Goal: Task Accomplishment & Management: Manage account settings

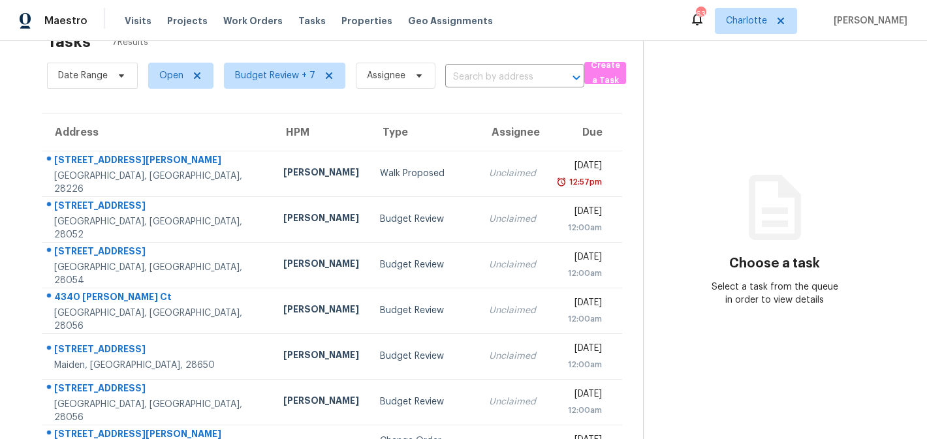
scroll to position [79, 0]
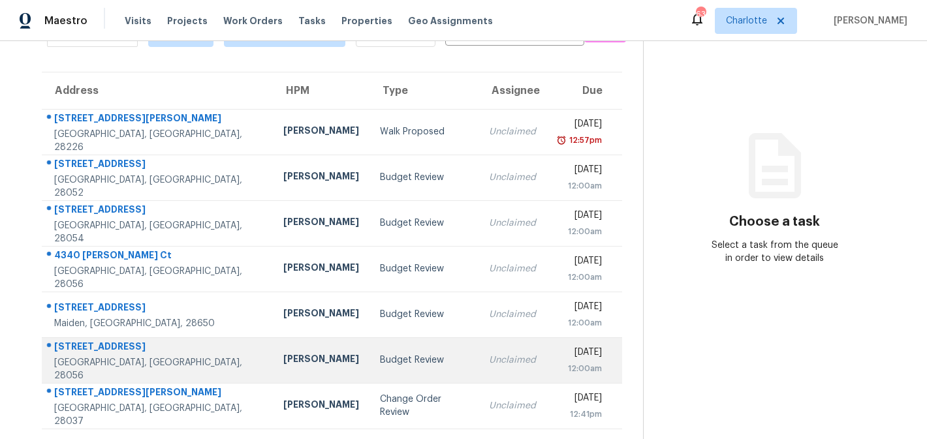
click at [405, 368] on td "Budget Review" at bounding box center [423, 360] width 109 height 46
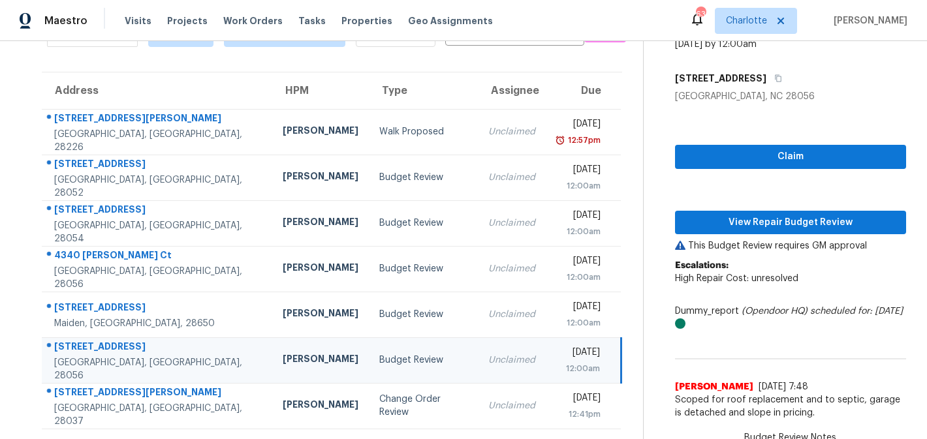
scroll to position [5, 0]
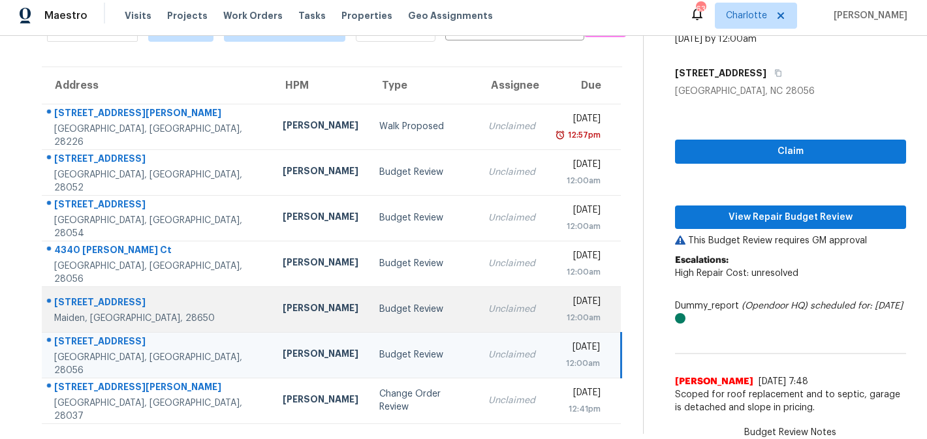
click at [399, 314] on div "Budget Review" at bounding box center [423, 309] width 88 height 13
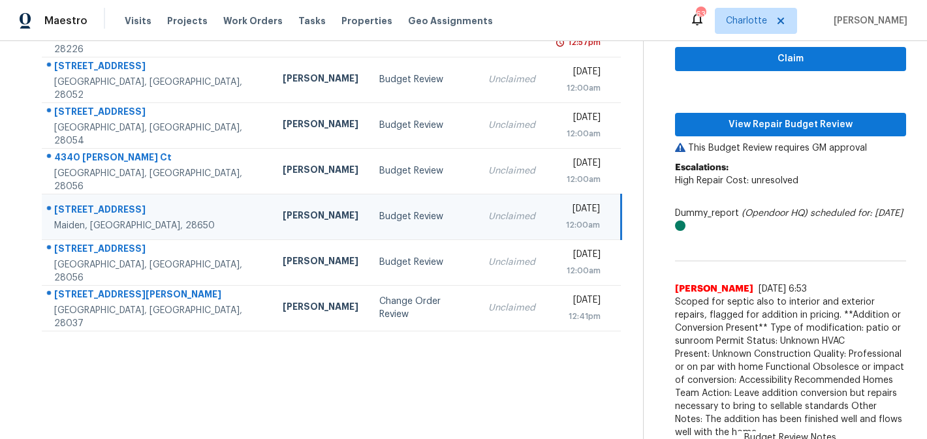
scroll to position [183, 0]
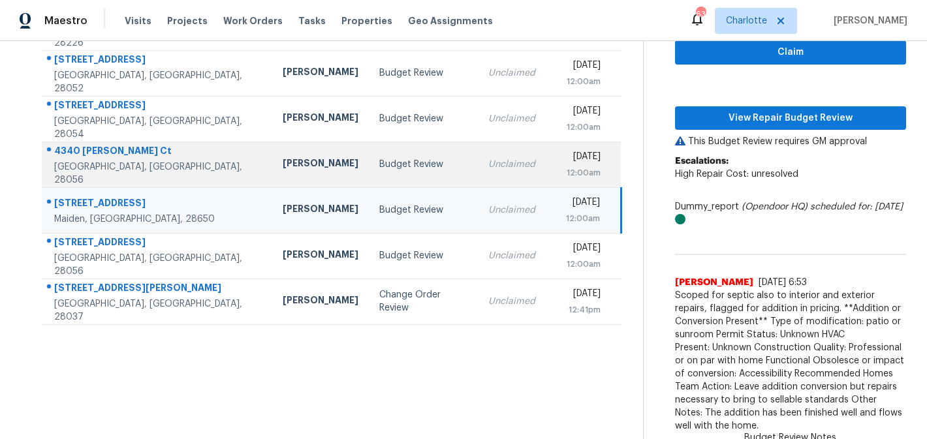
click at [394, 172] on td "Budget Review" at bounding box center [423, 165] width 109 height 46
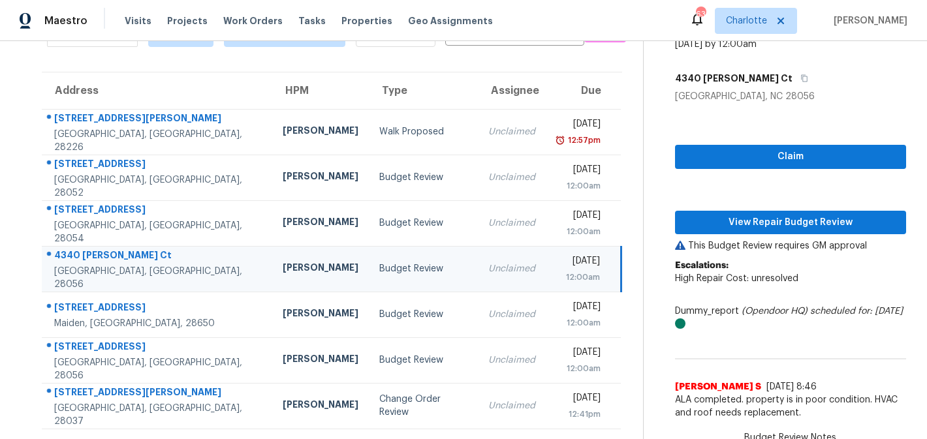
scroll to position [5, 0]
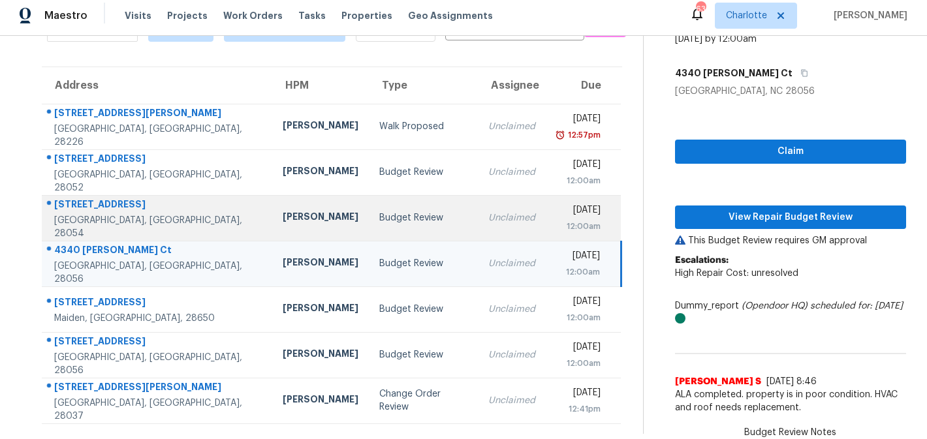
click at [372, 208] on td "Budget Review" at bounding box center [423, 218] width 109 height 46
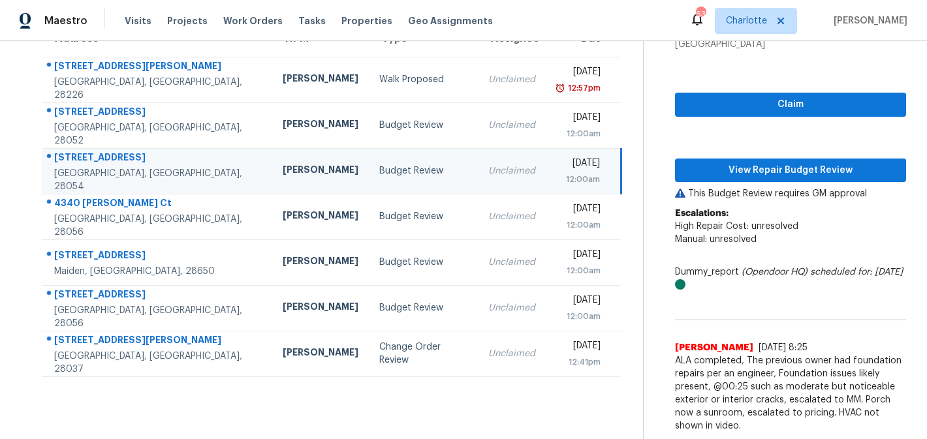
scroll to position [18, 0]
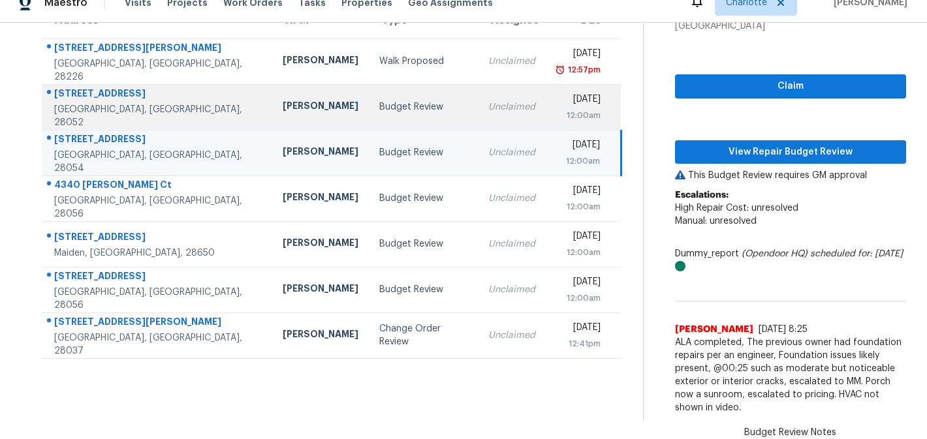
click at [379, 102] on div "Budget Review" at bounding box center [423, 107] width 88 height 13
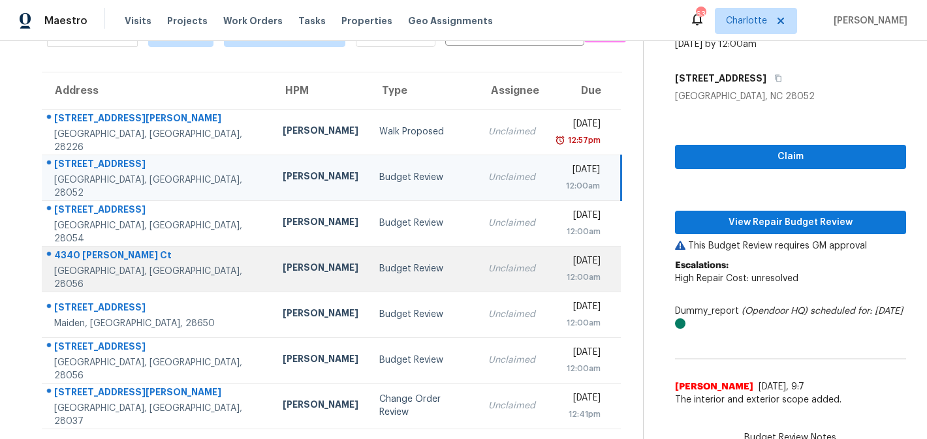
scroll to position [5, 0]
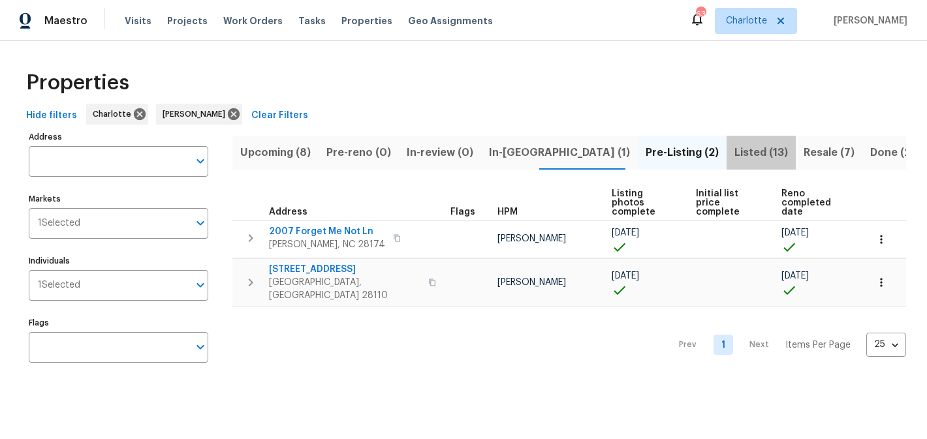
click at [734, 147] on span "Listed (13)" at bounding box center [761, 153] width 54 height 18
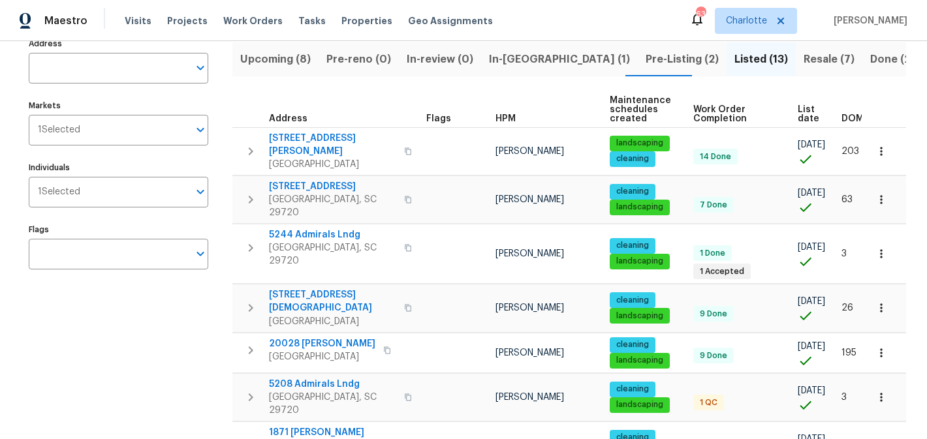
scroll to position [116, 0]
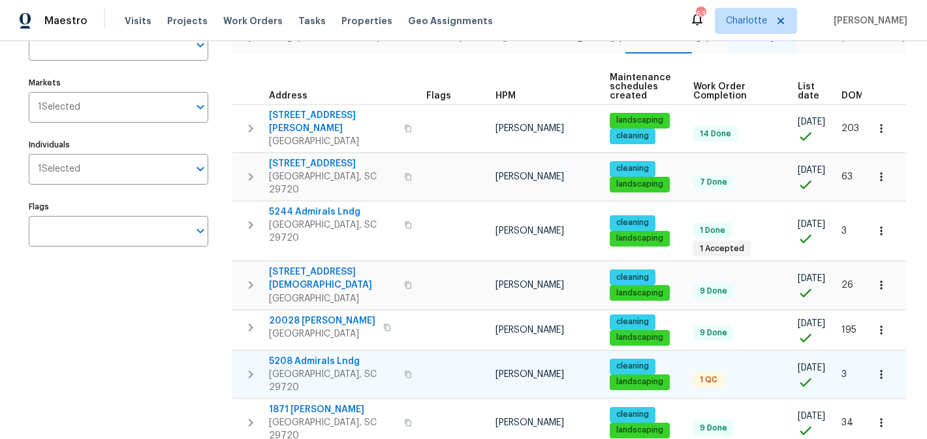
click at [314, 355] on span "5208 Admirals Lndg" at bounding box center [332, 361] width 127 height 13
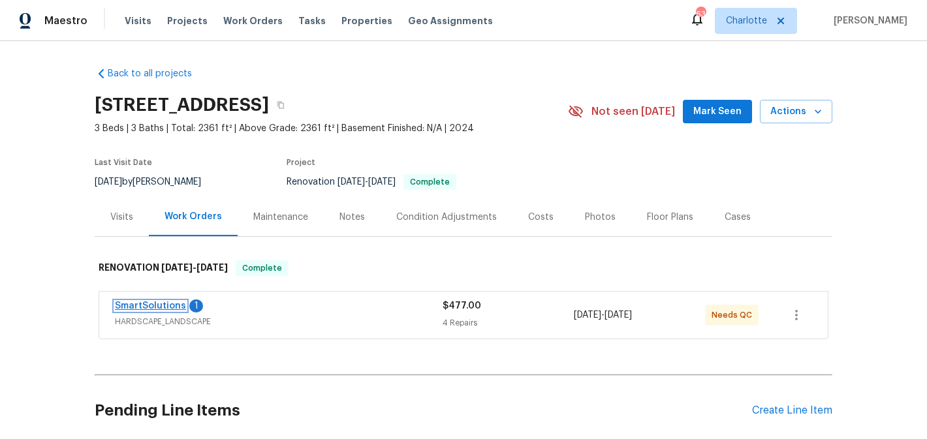
click at [142, 303] on link "SmartSolutions" at bounding box center [150, 306] width 71 height 9
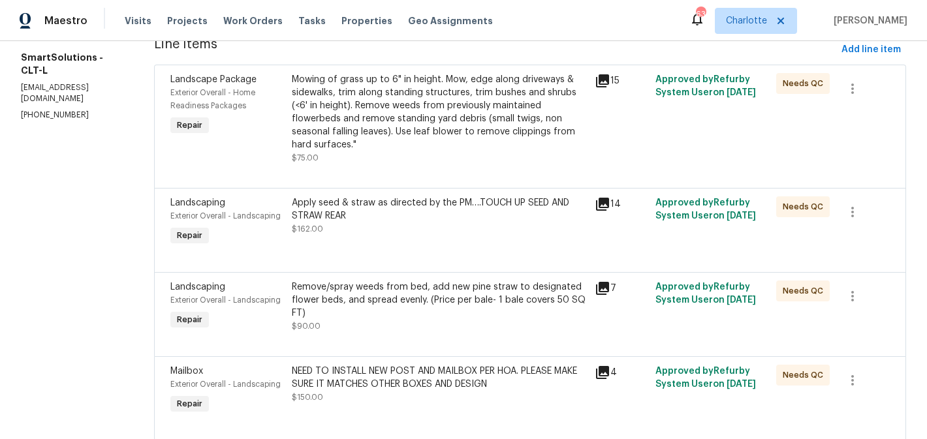
scroll to position [226, 0]
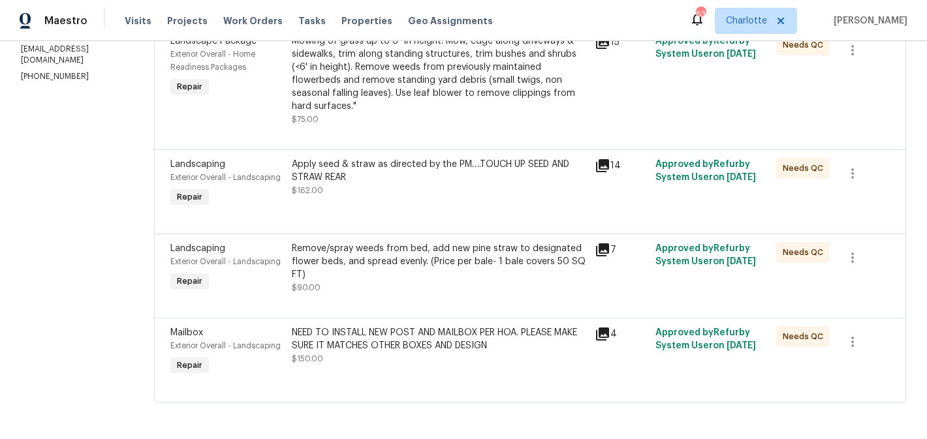
click at [494, 179] on div "Apply seed & straw as directed by the PM….TOUCH UP SEED AND STRAW REAR" at bounding box center [439, 171] width 295 height 26
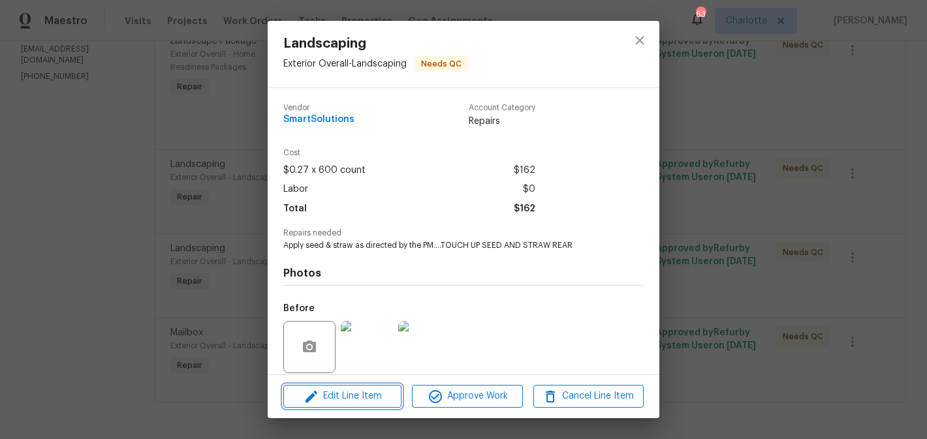
click at [371, 400] on span "Edit Line Item" at bounding box center [342, 396] width 110 height 16
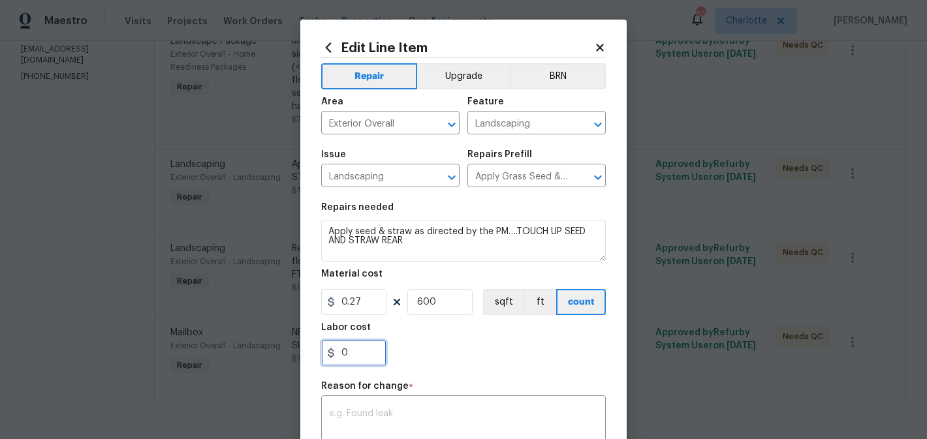
click at [365, 356] on input "0" at bounding box center [353, 353] width 65 height 26
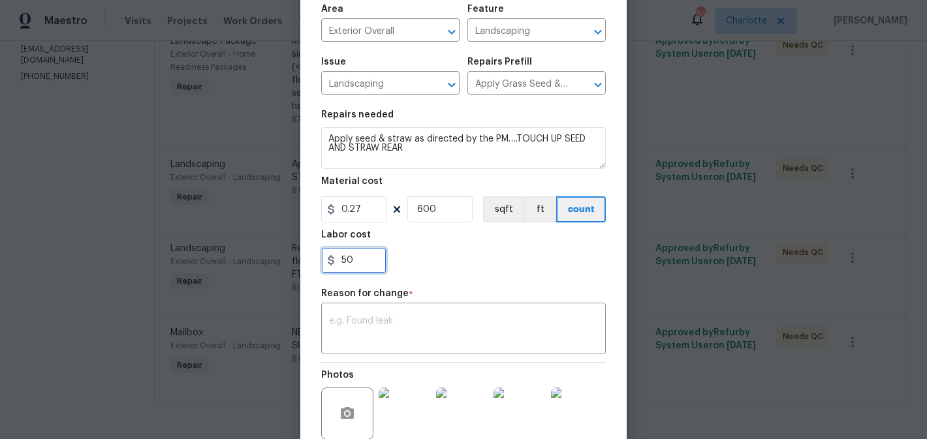
scroll to position [162, 0]
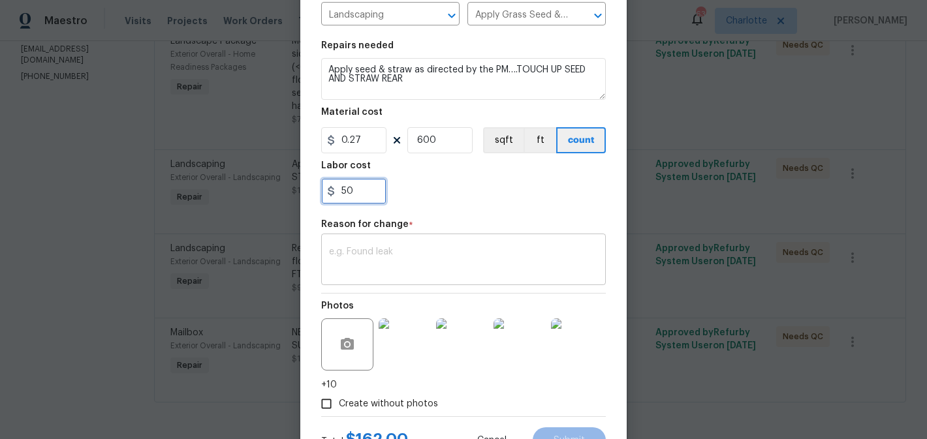
type input "50"
click at [386, 272] on textarea at bounding box center [463, 260] width 269 height 27
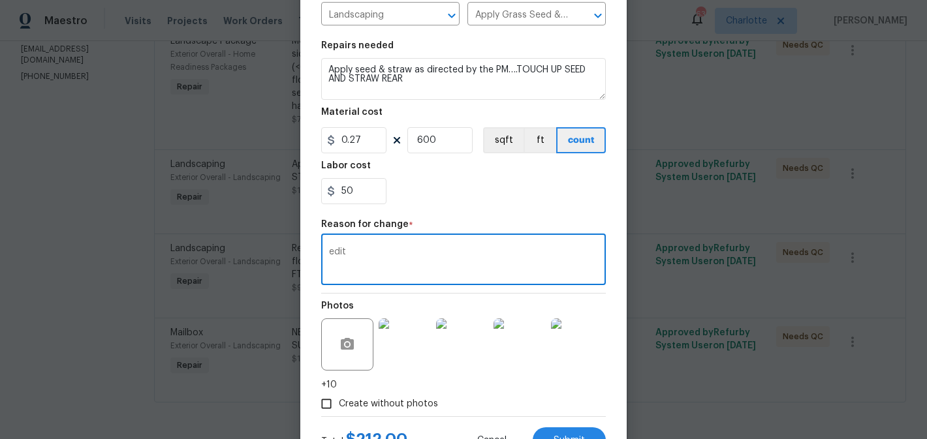
type textarea "edit"
click at [471, 213] on div "Repair Upgrade BRN Area Exterior Overall ​ Feature Landscaping ​ Issue Landscap…" at bounding box center [463, 156] width 285 height 520
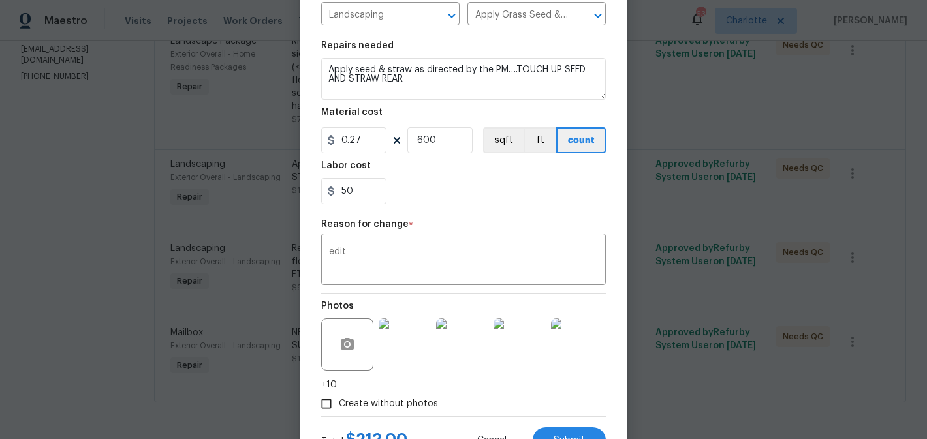
scroll to position [217, 0]
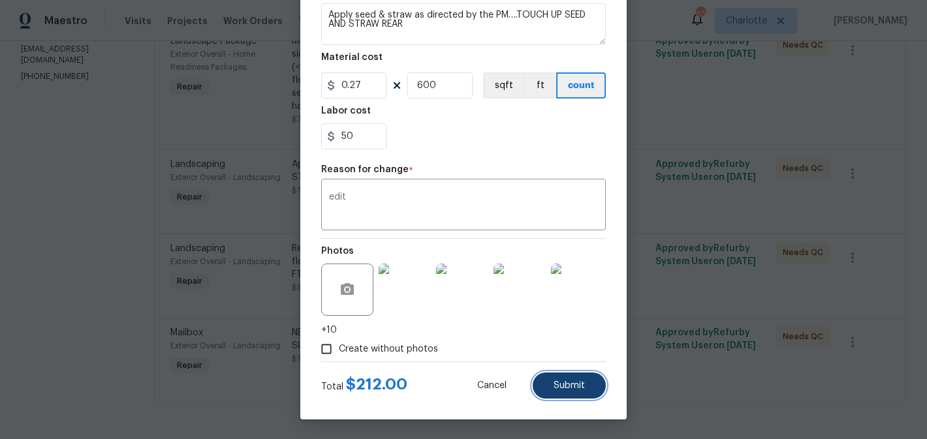
click at [572, 382] on span "Submit" at bounding box center [568, 386] width 31 height 10
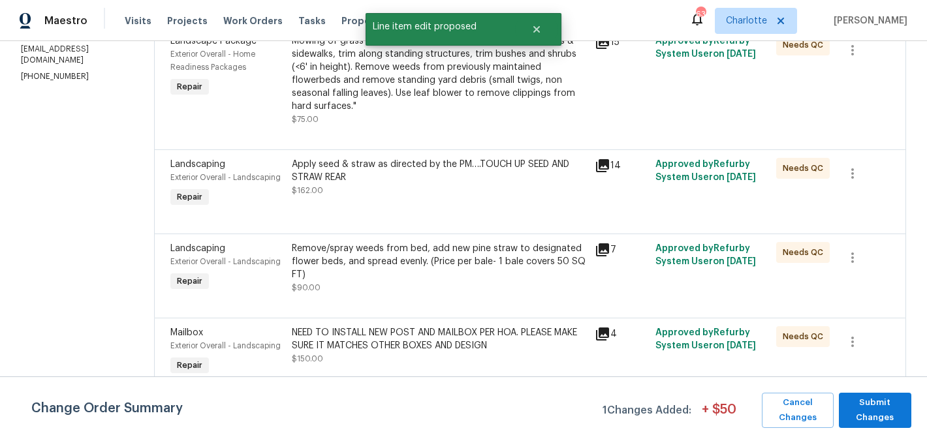
scroll to position [0, 0]
click at [878, 409] on span "Submit Changes" at bounding box center [874, 411] width 59 height 30
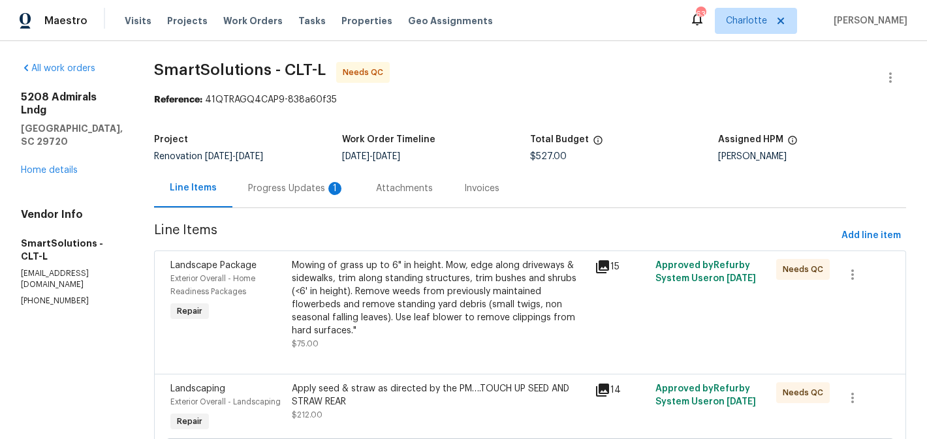
click at [302, 185] on div "Progress Updates 1" at bounding box center [296, 188] width 97 height 13
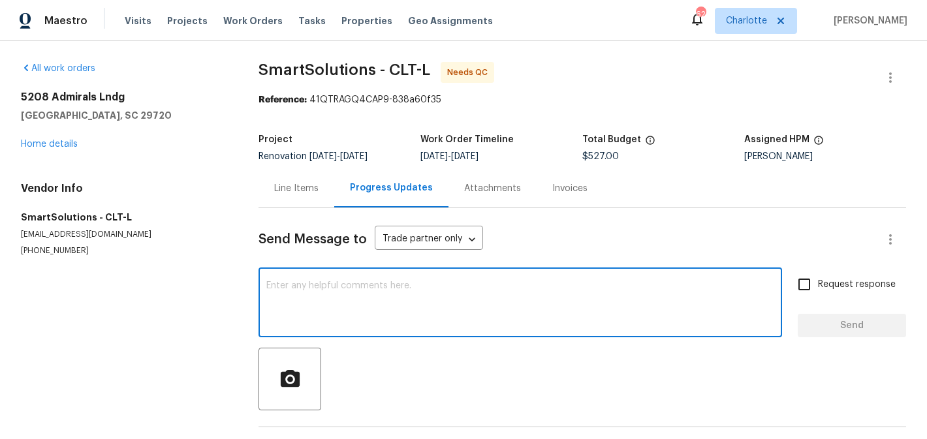
click at [353, 310] on textarea at bounding box center [520, 304] width 508 height 46
type textarea "added"
click at [817, 280] on input "Request response" at bounding box center [803, 284] width 27 height 27
checkbox input "true"
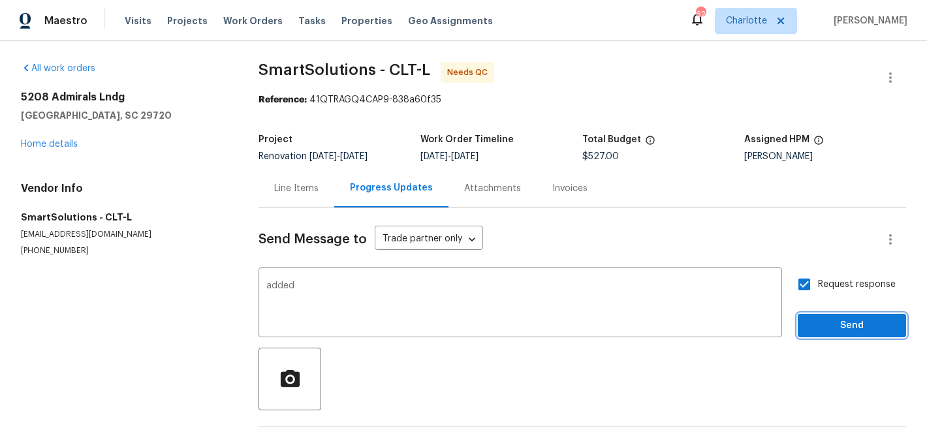
click at [852, 330] on span "Send" at bounding box center [851, 326] width 87 height 16
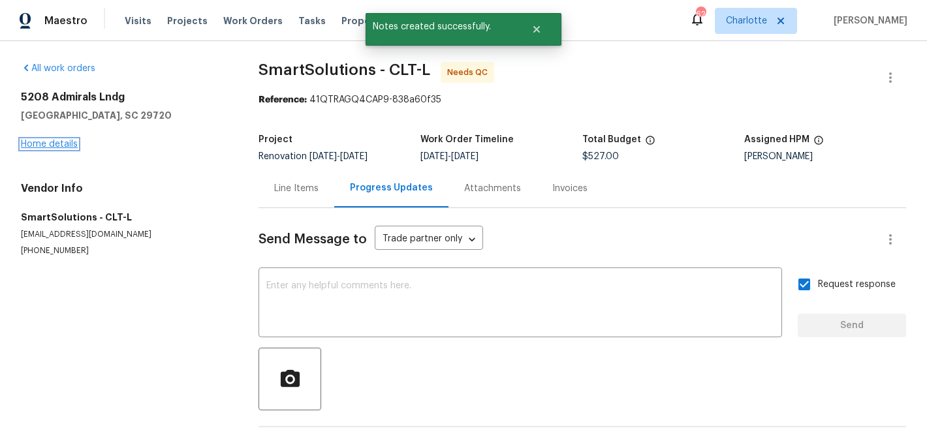
click at [42, 146] on link "Home details" at bounding box center [49, 144] width 57 height 9
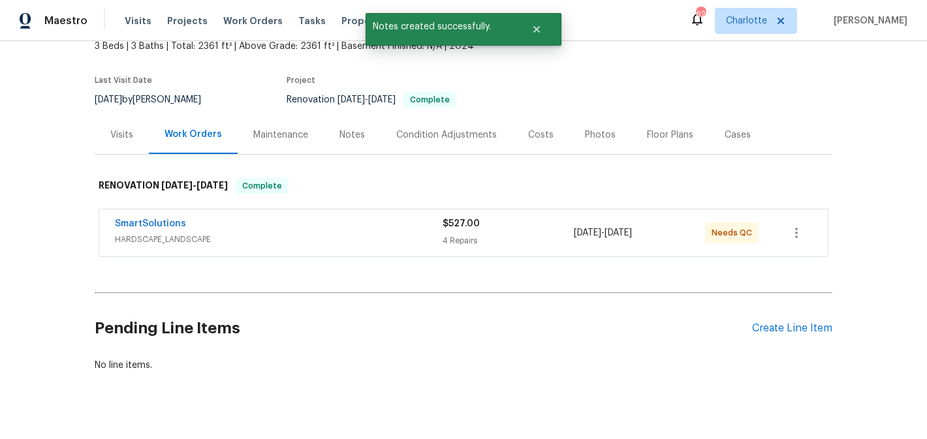
scroll to position [104, 0]
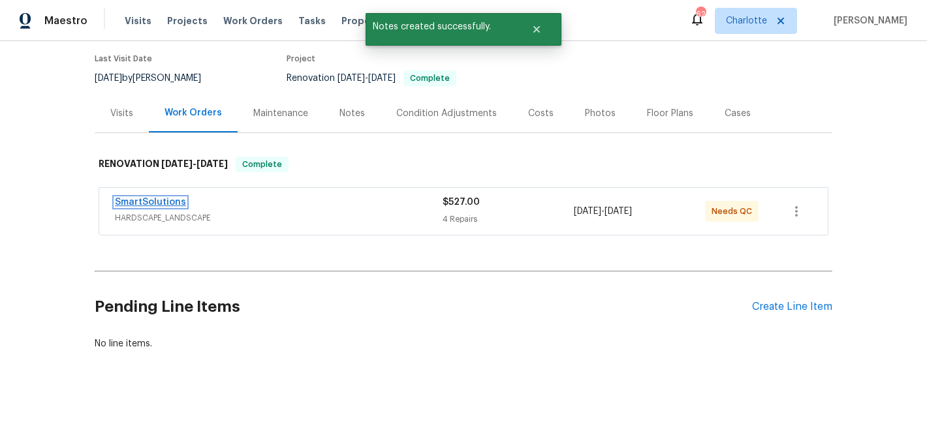
click at [142, 200] on link "SmartSolutions" at bounding box center [150, 202] width 71 height 9
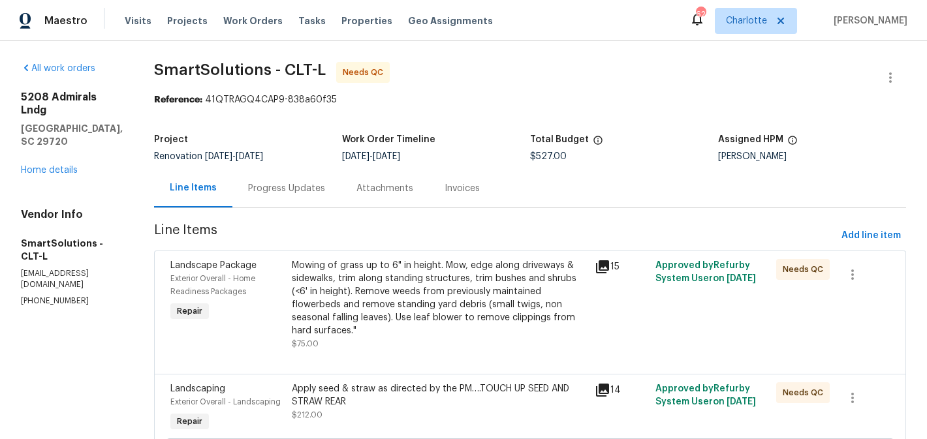
click at [426, 285] on div "Mowing of grass up to 6" in height. Mow, edge along driveways & sidewalks, trim…" at bounding box center [439, 298] width 295 height 78
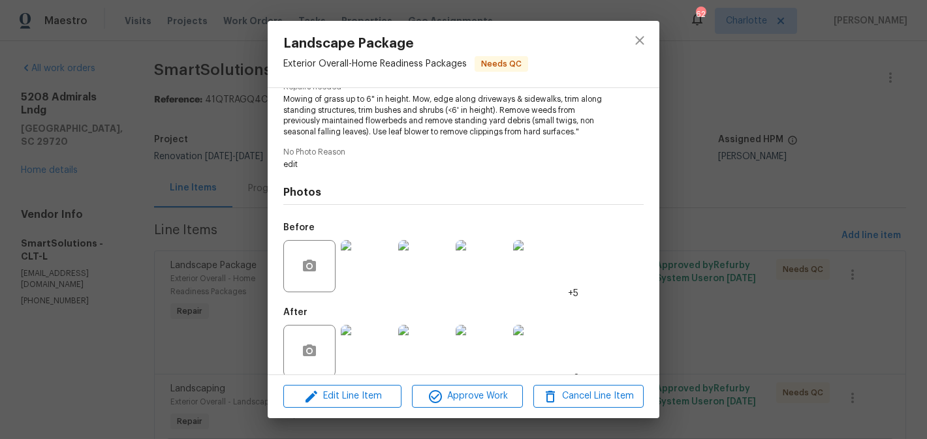
scroll to position [162, 0]
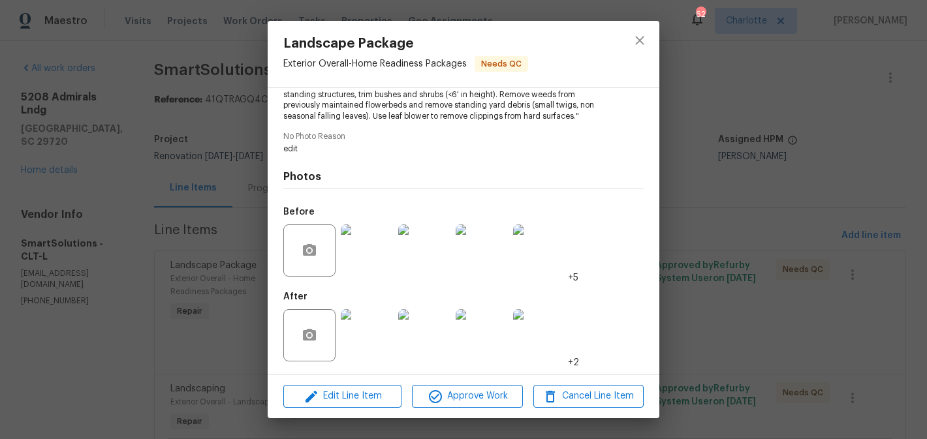
click at [373, 341] on img at bounding box center [367, 335] width 52 height 52
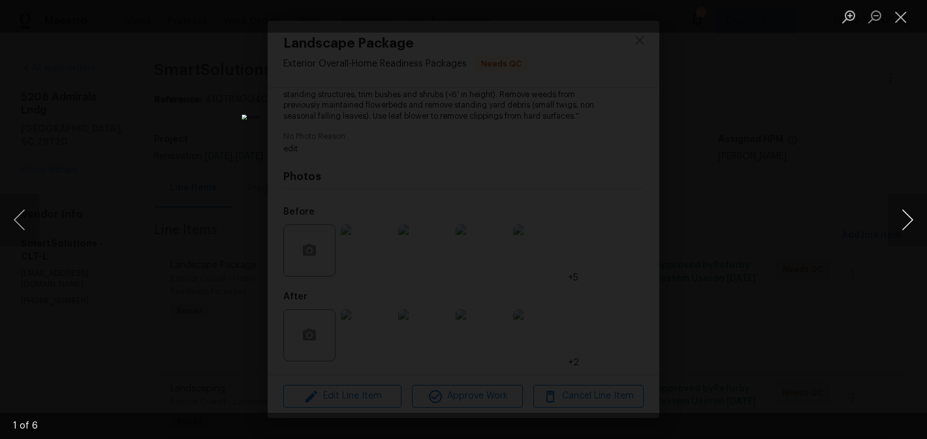
click at [901, 217] on button "Next image" at bounding box center [907, 220] width 39 height 52
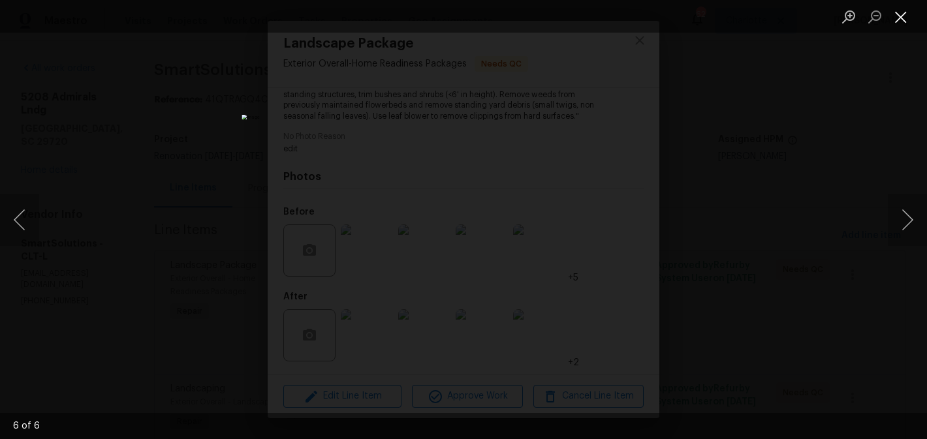
click at [899, 8] on button "Close lightbox" at bounding box center [901, 16] width 26 height 23
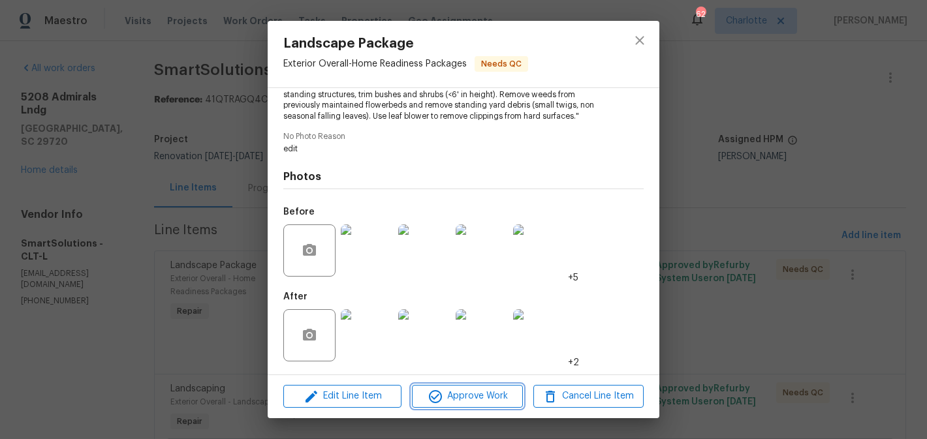
click at [459, 399] on span "Approve Work" at bounding box center [467, 396] width 102 height 16
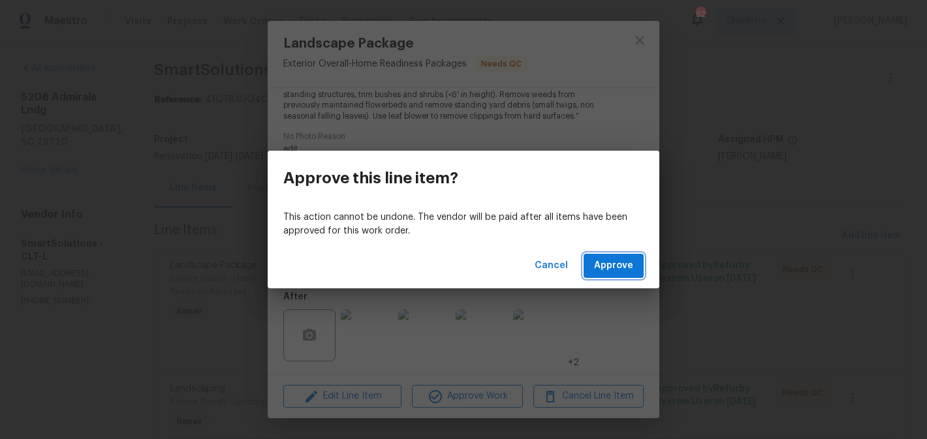
click at [612, 258] on span "Approve" at bounding box center [613, 266] width 39 height 16
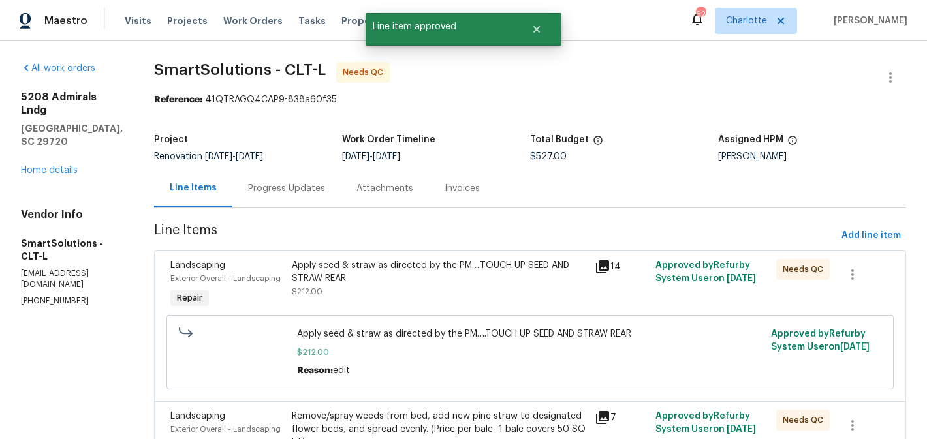
click at [419, 292] on div "Apply seed & straw as directed by the PM….TOUCH UP SEED AND STRAW REAR $212.00" at bounding box center [439, 278] width 295 height 39
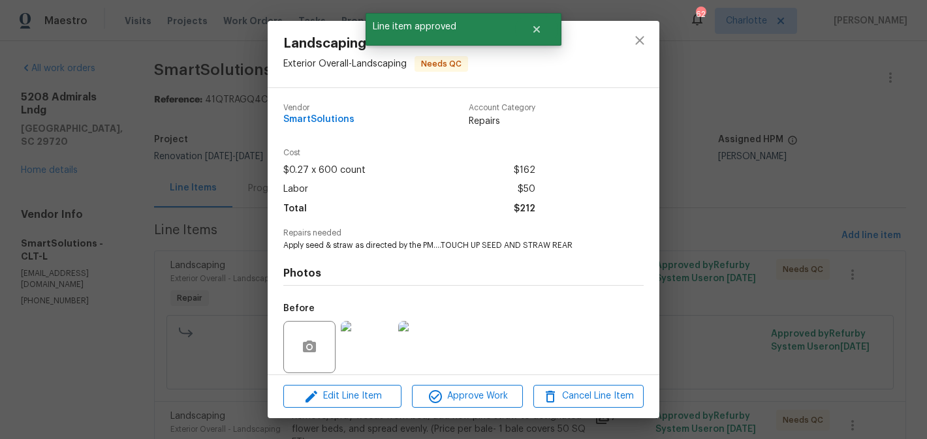
scroll to position [96, 0]
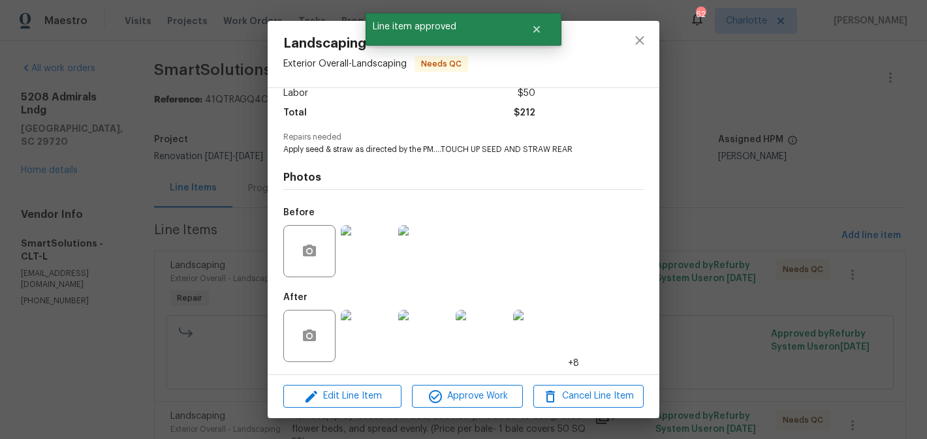
click at [365, 330] on img at bounding box center [367, 336] width 52 height 52
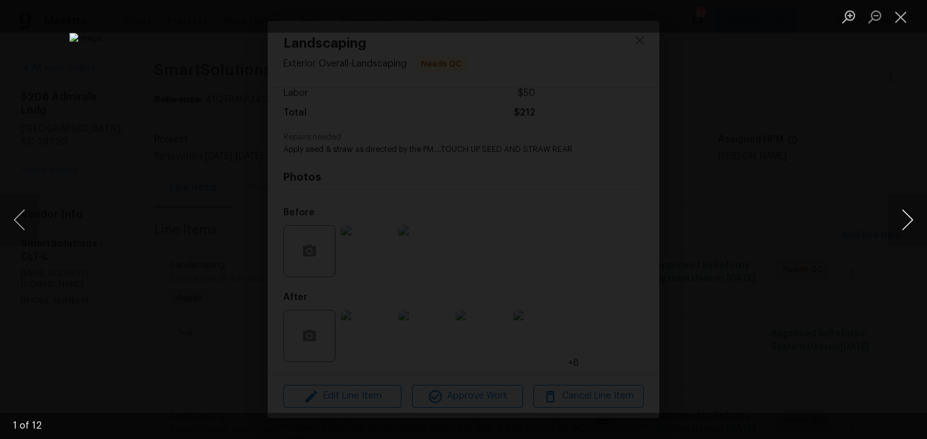
click at [908, 211] on button "Next image" at bounding box center [907, 220] width 39 height 52
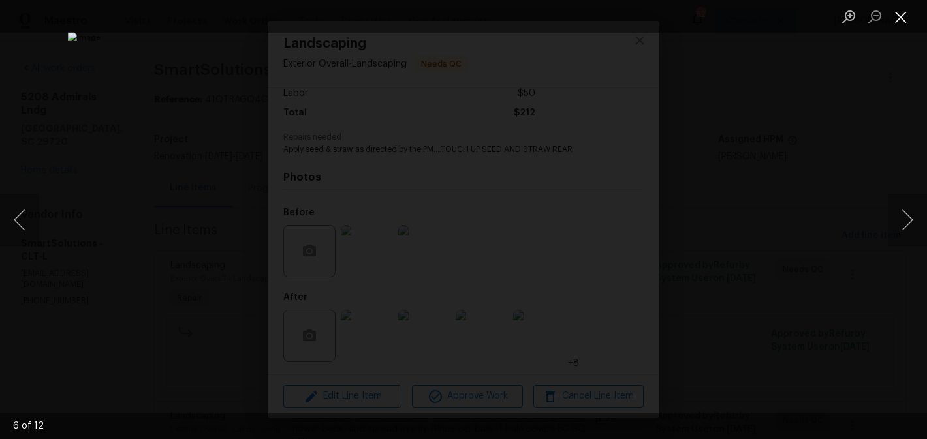
click at [897, 12] on button "Close lightbox" at bounding box center [901, 16] width 26 height 23
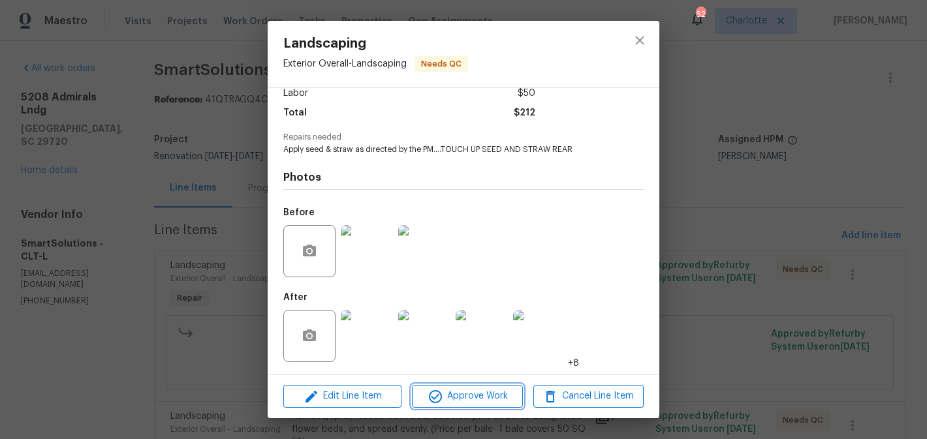
click at [472, 401] on span "Approve Work" at bounding box center [467, 396] width 102 height 16
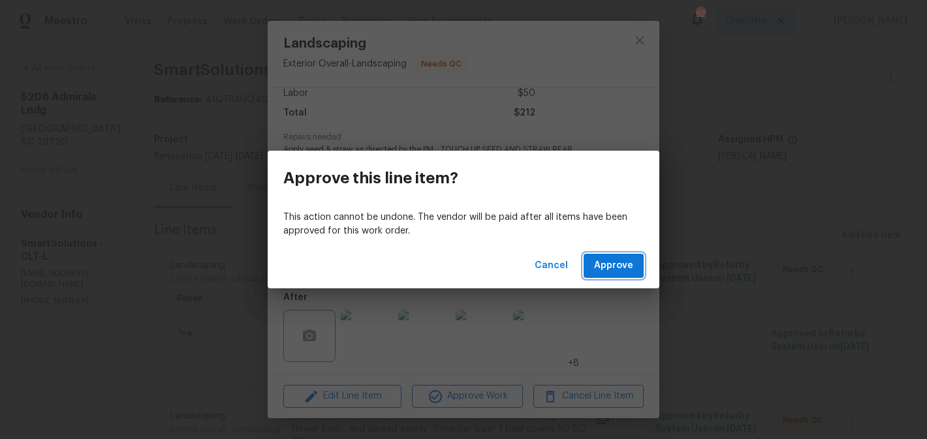
click at [620, 259] on span "Approve" at bounding box center [613, 266] width 39 height 16
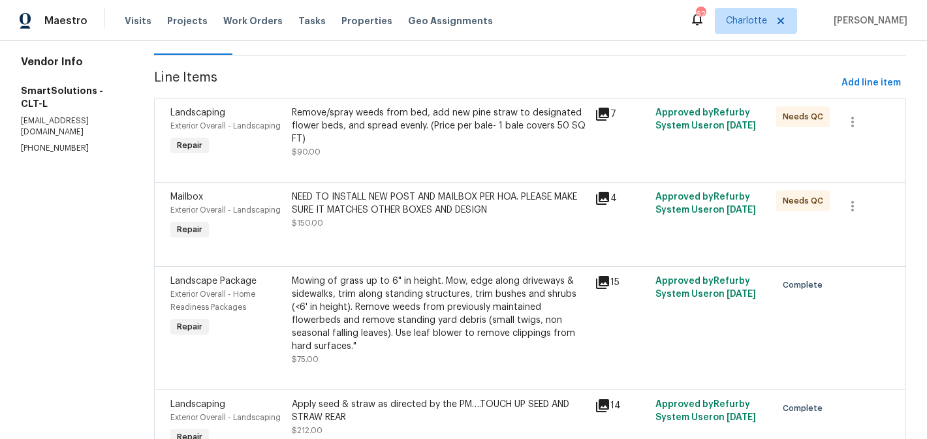
scroll to position [158, 0]
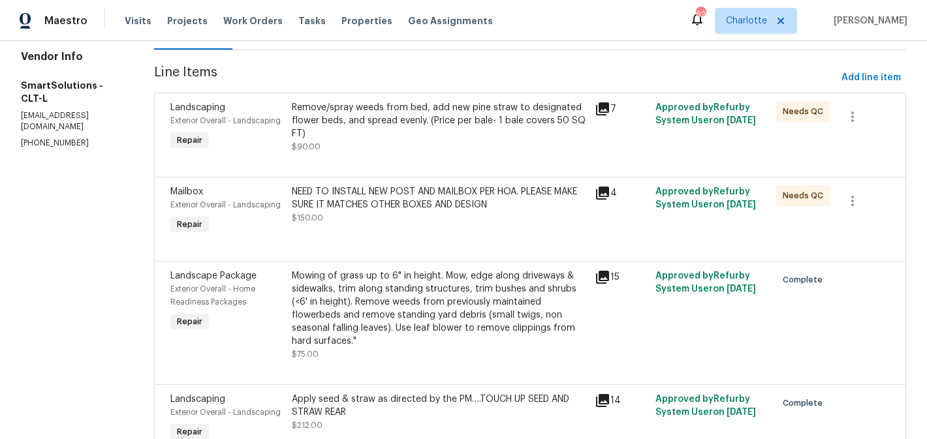
click at [503, 136] on div "Remove/spray weeds from bed, add new pine straw to designated flower beds, and …" at bounding box center [439, 120] width 295 height 39
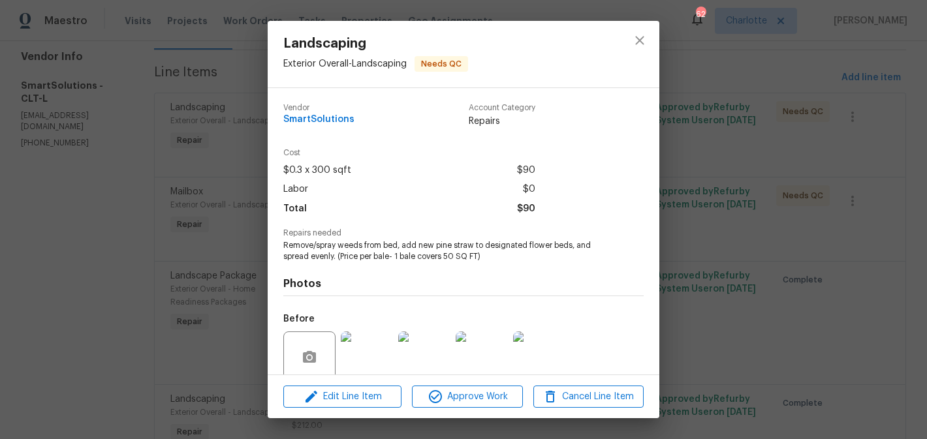
scroll to position [107, 0]
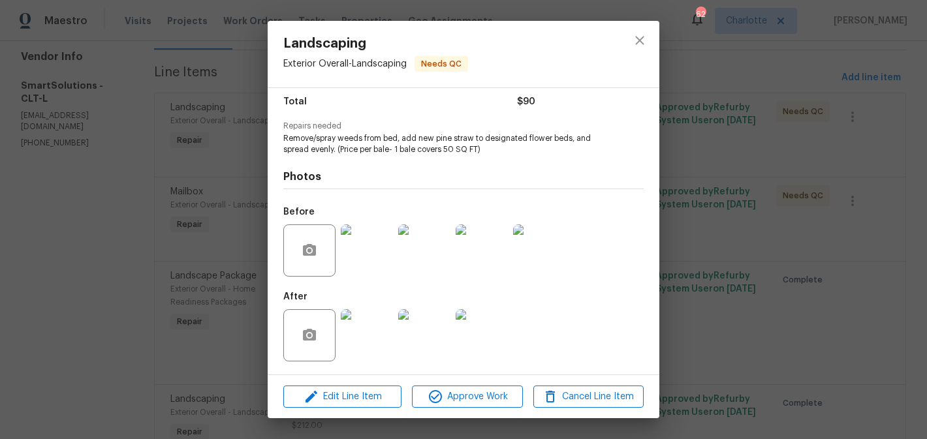
click at [365, 330] on img at bounding box center [367, 335] width 52 height 52
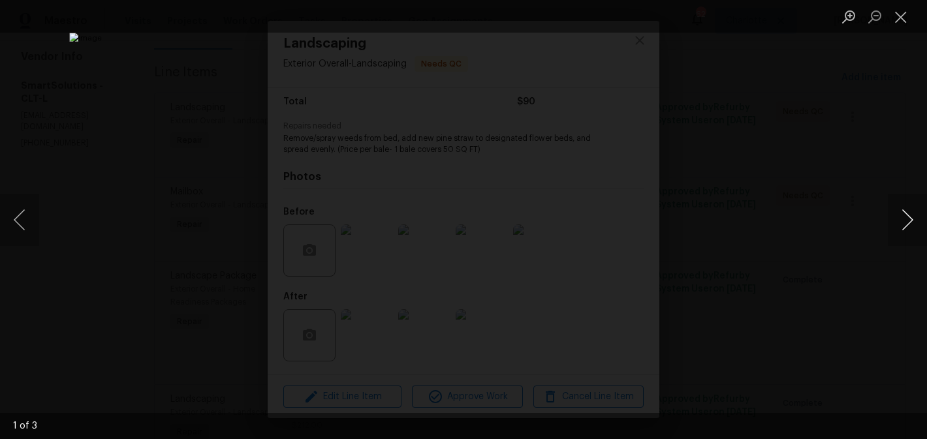
click at [912, 220] on button "Next image" at bounding box center [907, 220] width 39 height 52
click at [901, 13] on button "Close lightbox" at bounding box center [901, 16] width 26 height 23
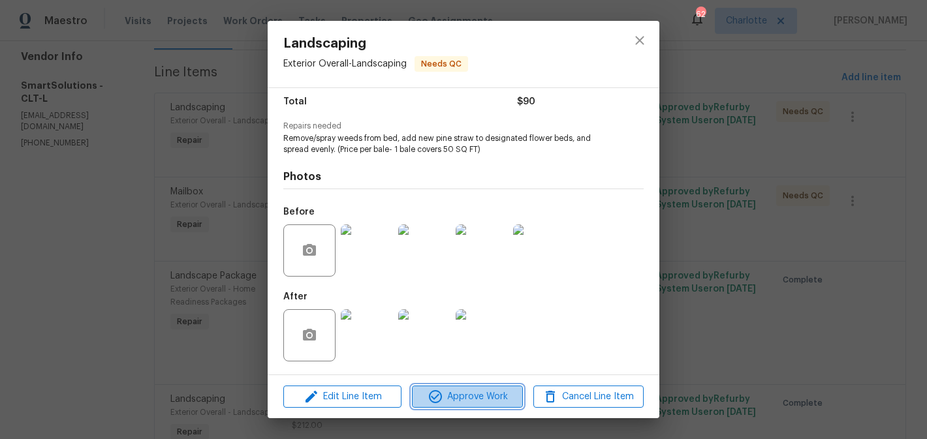
click at [510, 401] on span "Approve Work" at bounding box center [467, 397] width 102 height 16
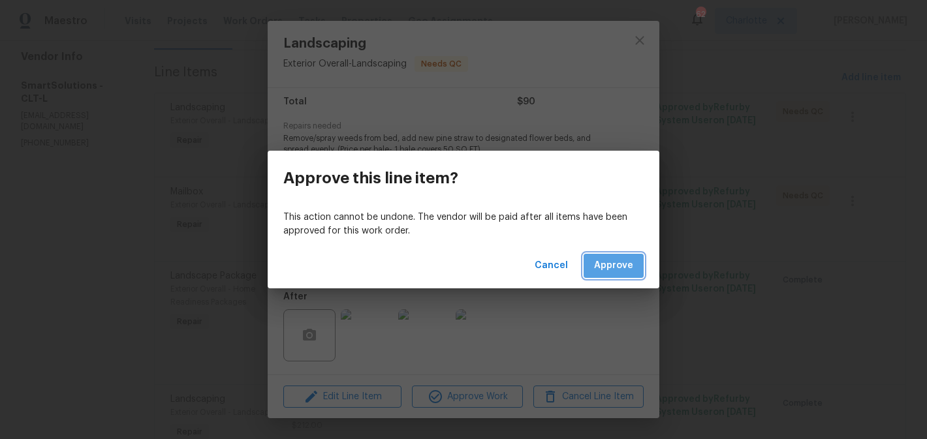
click at [617, 266] on span "Approve" at bounding box center [613, 266] width 39 height 16
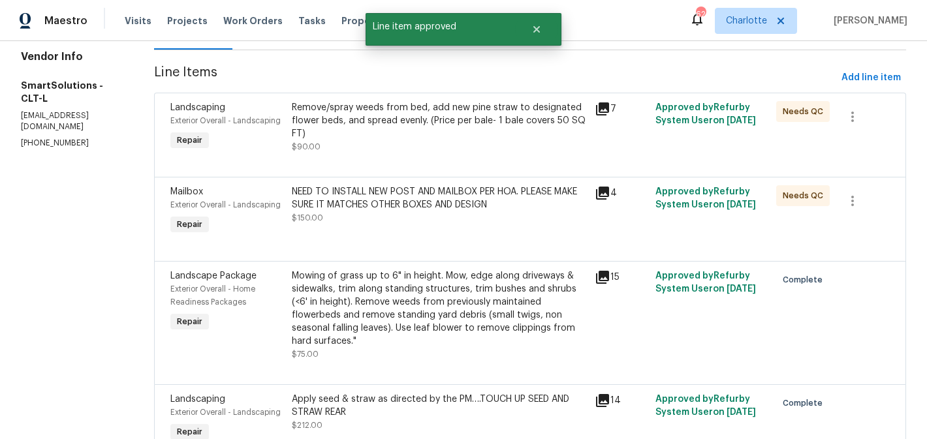
scroll to position [0, 0]
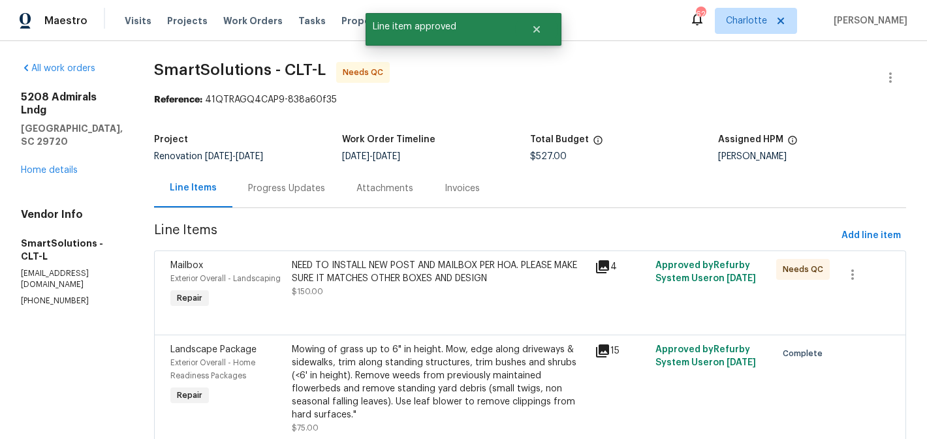
click at [464, 294] on div "NEED TO INSTALL NEW POST AND MAILBOX PER HOA. PLEASE MAKE SURE IT MATCHES OTHER…" at bounding box center [439, 278] width 295 height 39
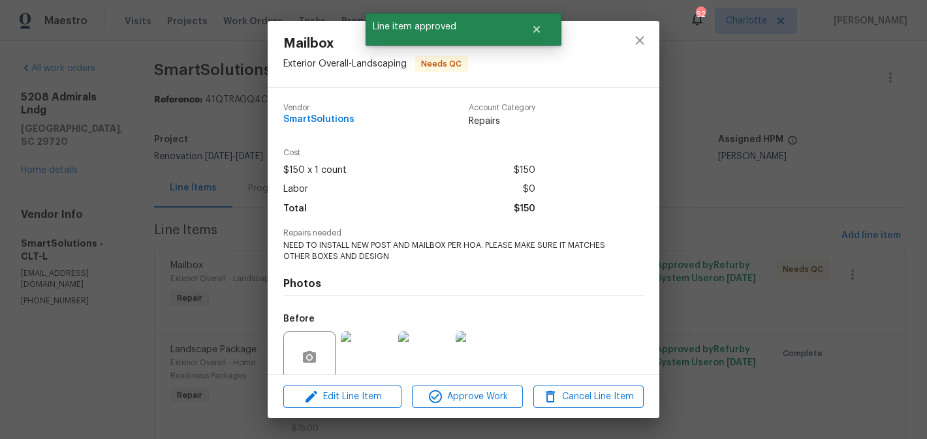
scroll to position [107, 0]
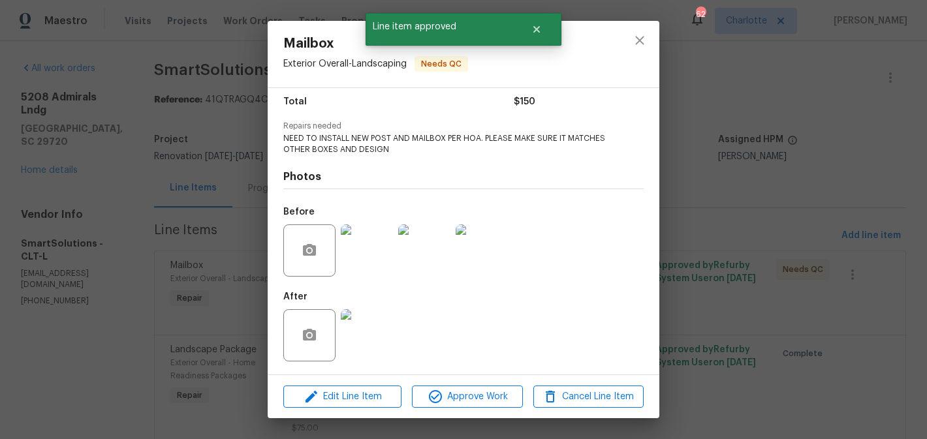
click at [446, 256] on img at bounding box center [424, 251] width 52 height 52
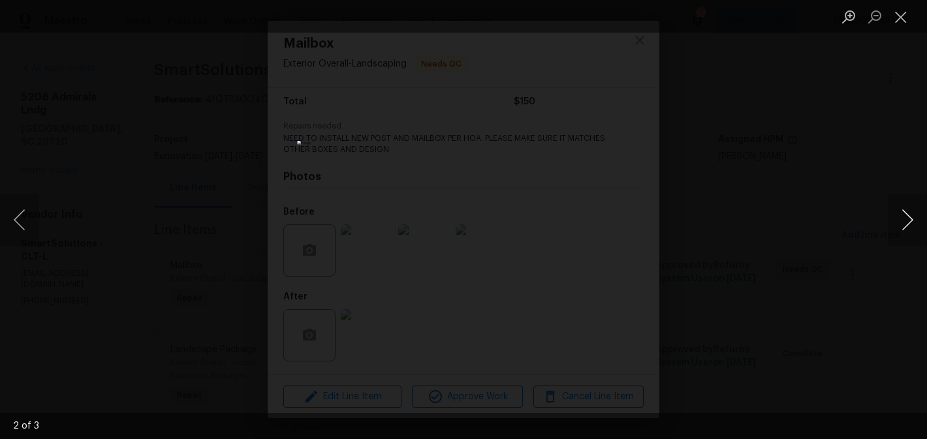
click at [905, 223] on button "Next image" at bounding box center [907, 220] width 39 height 52
click at [902, 24] on button "Close lightbox" at bounding box center [901, 16] width 26 height 23
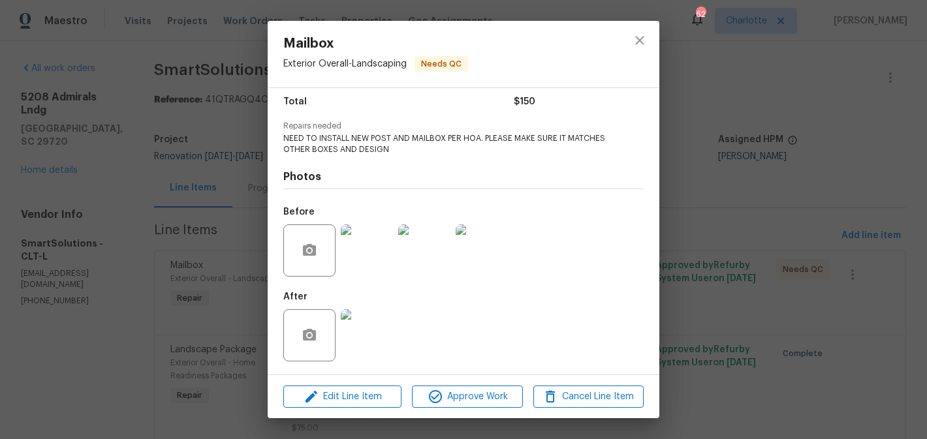
click at [365, 332] on img at bounding box center [367, 335] width 52 height 52
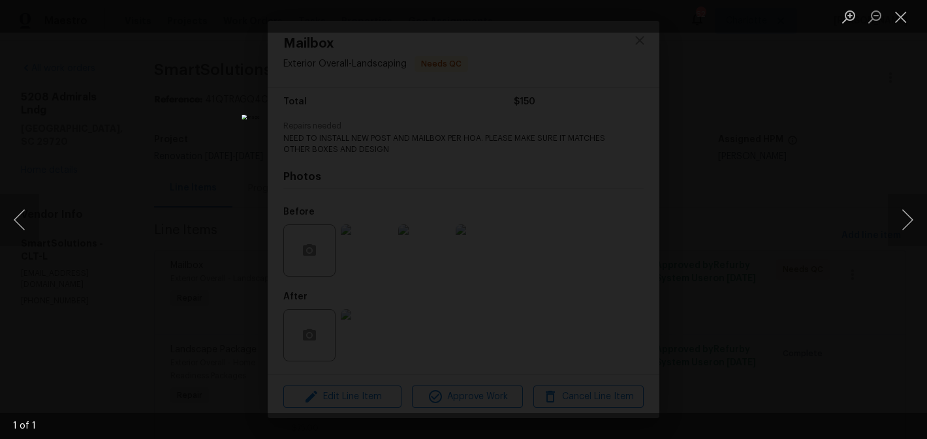
click at [711, 176] on div "Lightbox" at bounding box center [463, 219] width 927 height 439
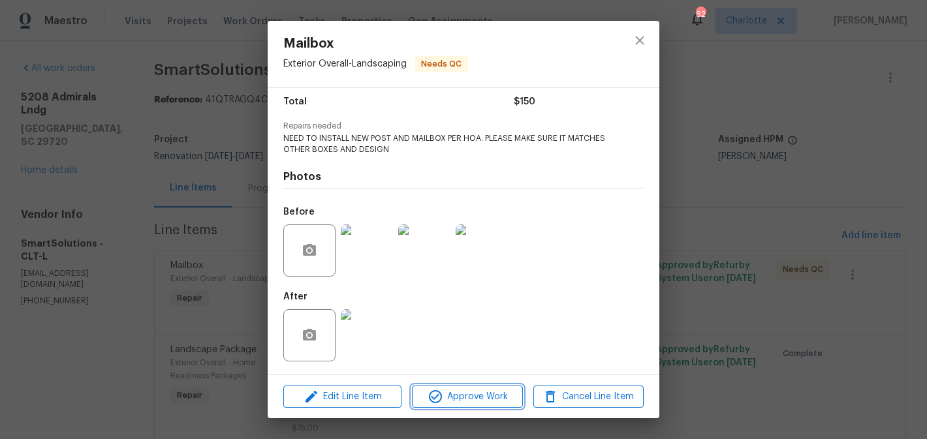
click at [474, 392] on span "Approve Work" at bounding box center [467, 397] width 102 height 16
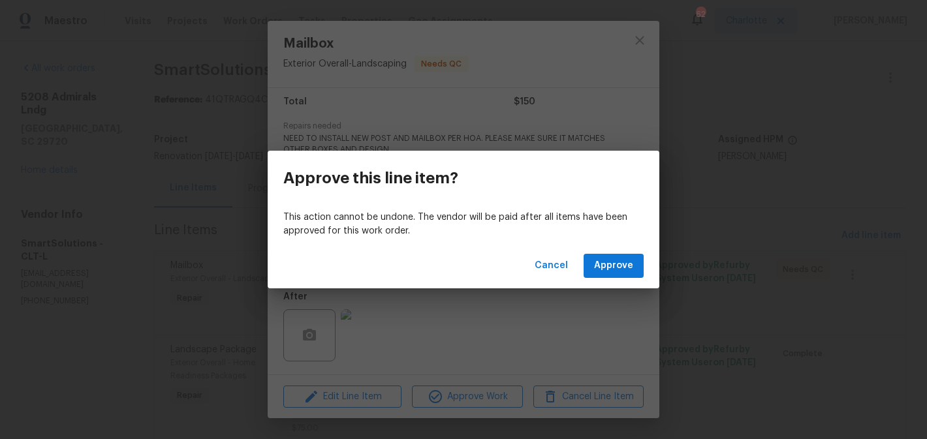
click at [604, 252] on div "Cancel Approve" at bounding box center [464, 265] width 392 height 45
click at [608, 261] on span "Approve" at bounding box center [613, 266] width 39 height 16
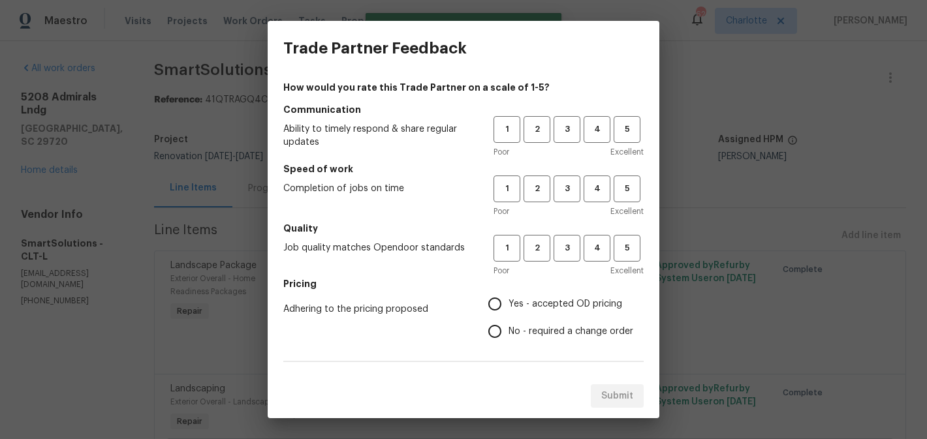
click at [600, 143] on div "1 2 3 4 5 Poor Excellent" at bounding box center [568, 137] width 150 height 42
click at [600, 142] on button "4" at bounding box center [596, 129] width 27 height 27
click at [599, 183] on span "4" at bounding box center [597, 188] width 24 height 15
click at [598, 243] on span "4" at bounding box center [597, 248] width 24 height 15
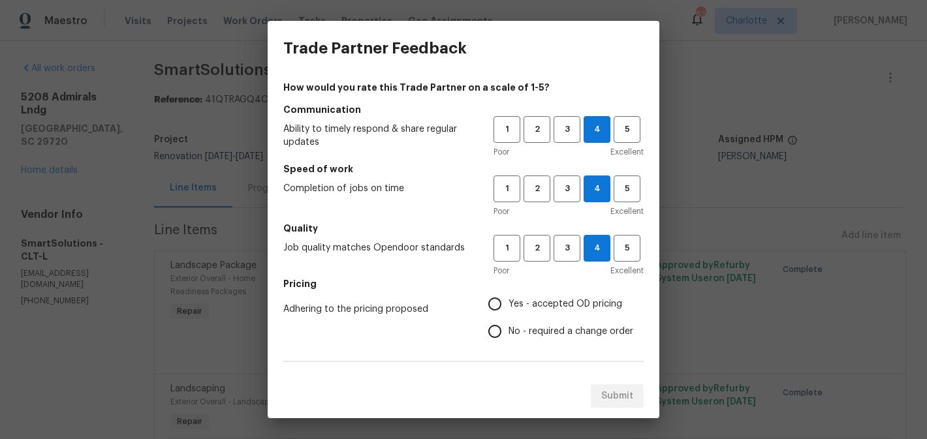
click at [556, 333] on span "No - required a change order" at bounding box center [570, 332] width 125 height 14
click at [508, 333] on input "No - required a change order" at bounding box center [494, 331] width 27 height 27
radio input "true"
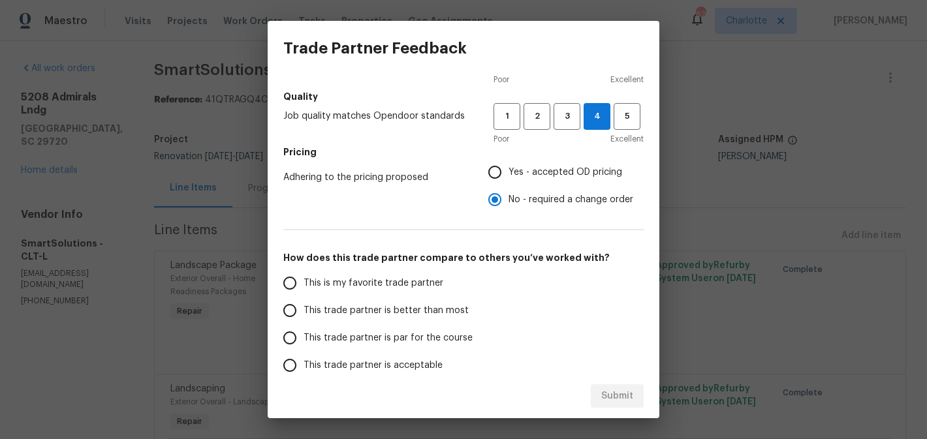
scroll to position [223, 0]
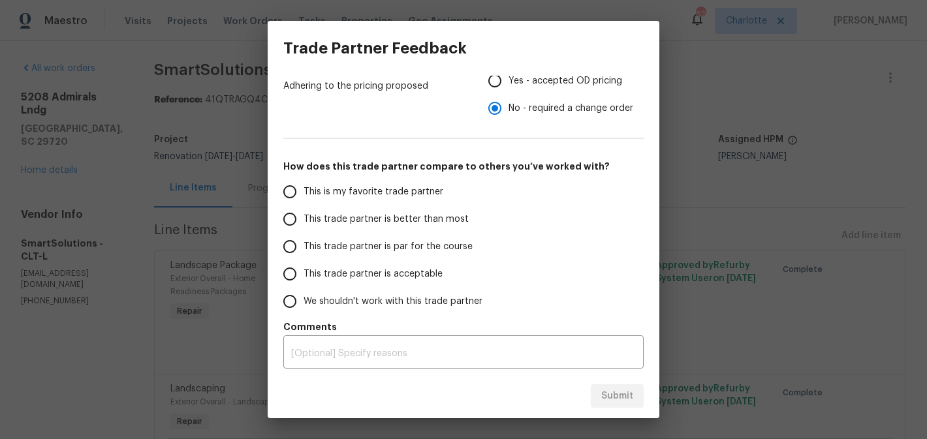
click at [374, 223] on span "This trade partner is better than most" at bounding box center [385, 220] width 165 height 14
click at [303, 223] on input "This trade partner is better than most" at bounding box center [289, 219] width 27 height 27
click at [619, 392] on span "Submit" at bounding box center [617, 396] width 32 height 16
radio input "true"
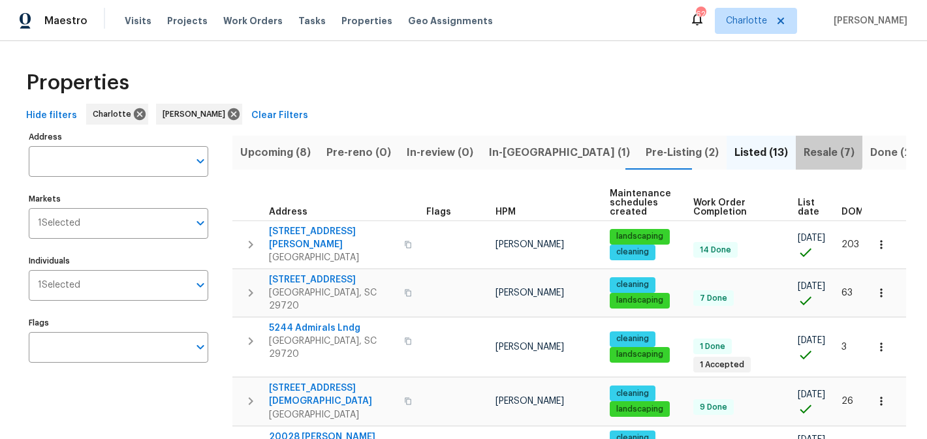
click at [803, 146] on span "Resale (7)" at bounding box center [828, 153] width 51 height 18
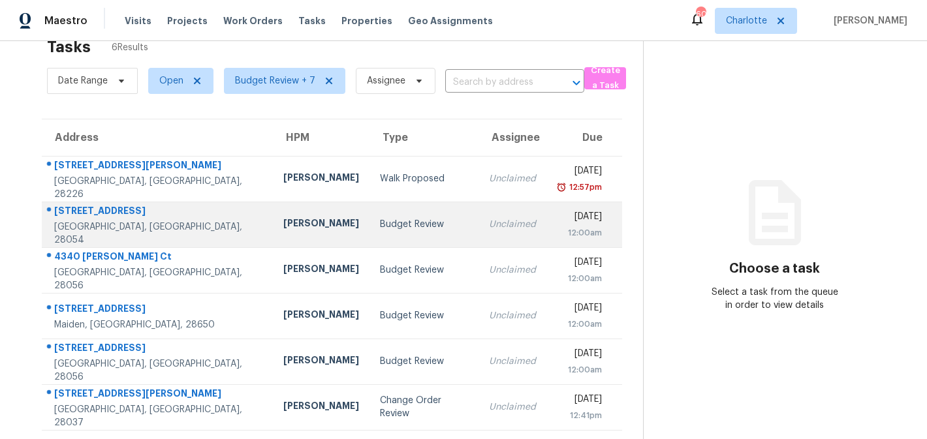
scroll to position [41, 0]
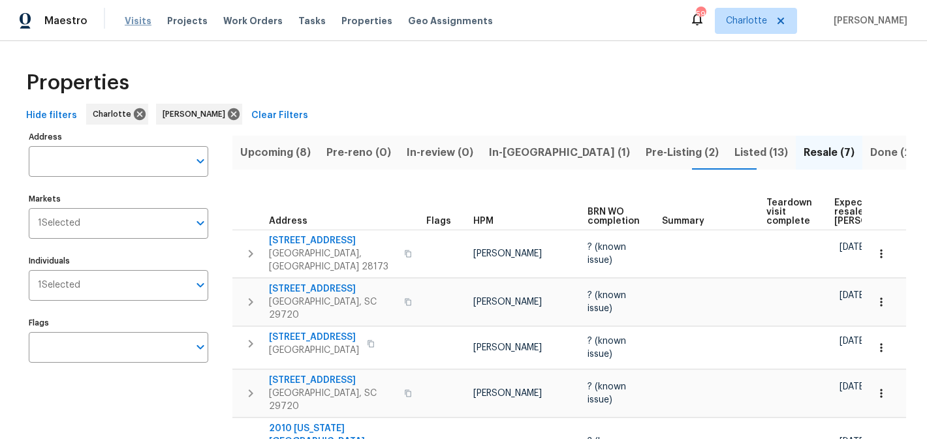
click at [132, 20] on span "Visits" at bounding box center [138, 20] width 27 height 13
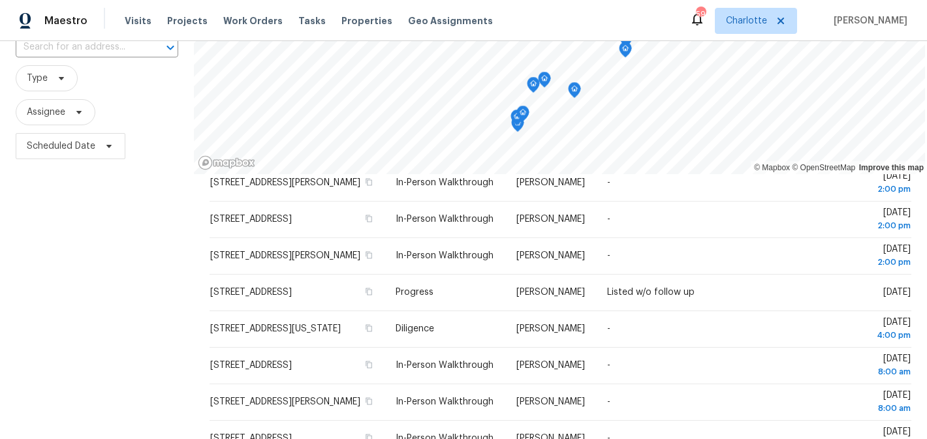
scroll to position [188, 0]
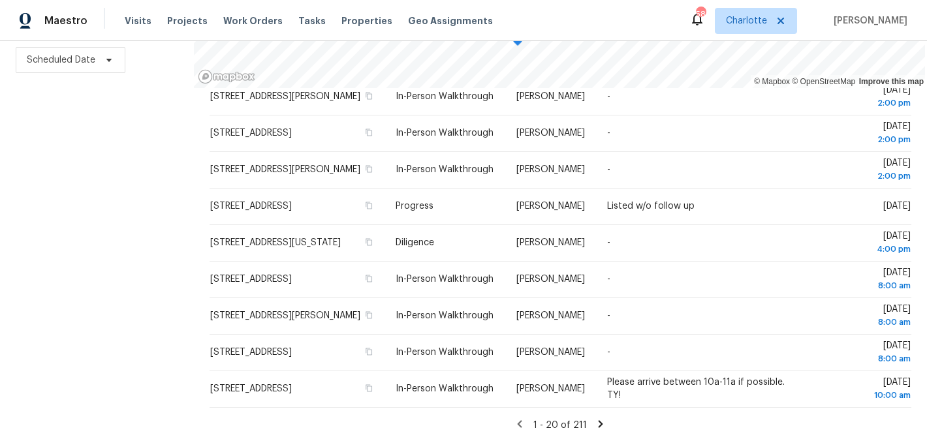
click at [598, 421] on icon at bounding box center [600, 423] width 5 height 7
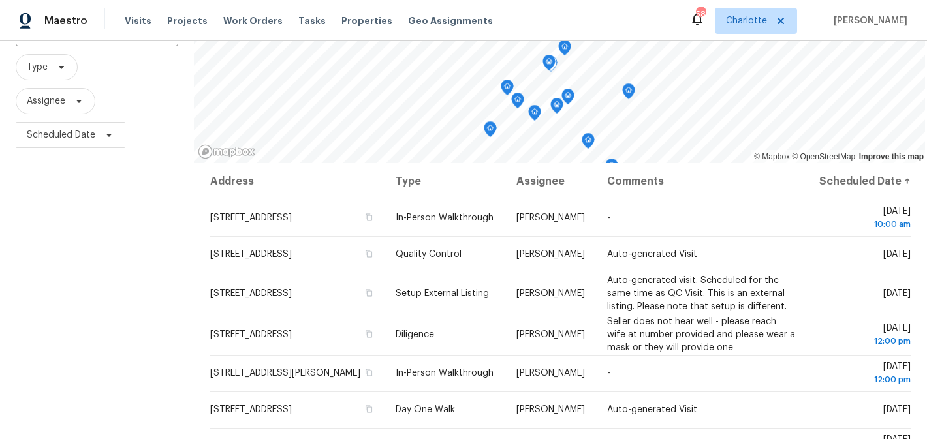
scroll to position [0, 0]
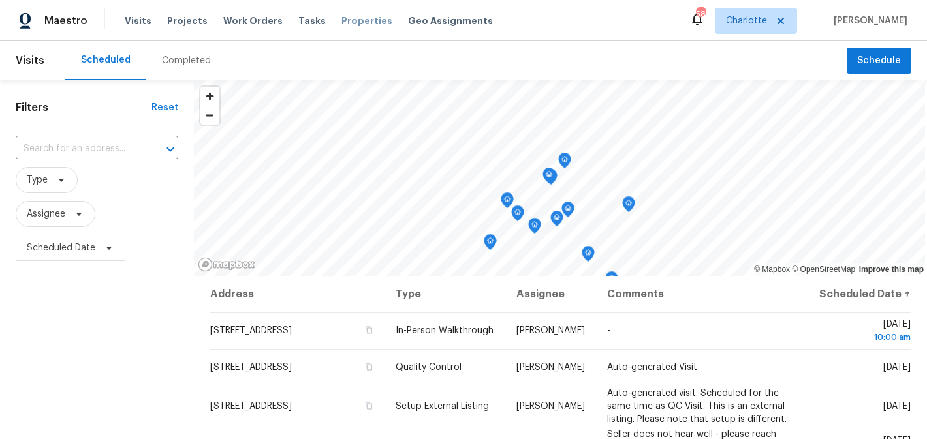
click at [348, 24] on span "Properties" at bounding box center [366, 20] width 51 height 13
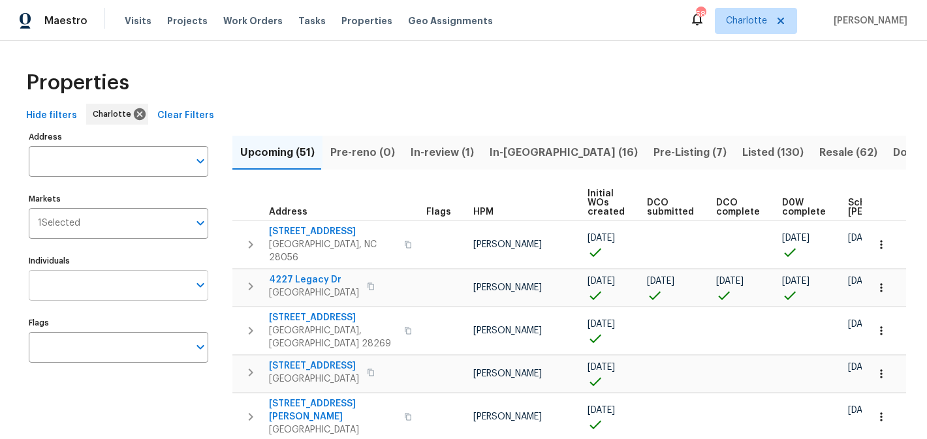
click at [91, 275] on input "Individuals" at bounding box center [109, 285] width 160 height 31
type input "matthew"
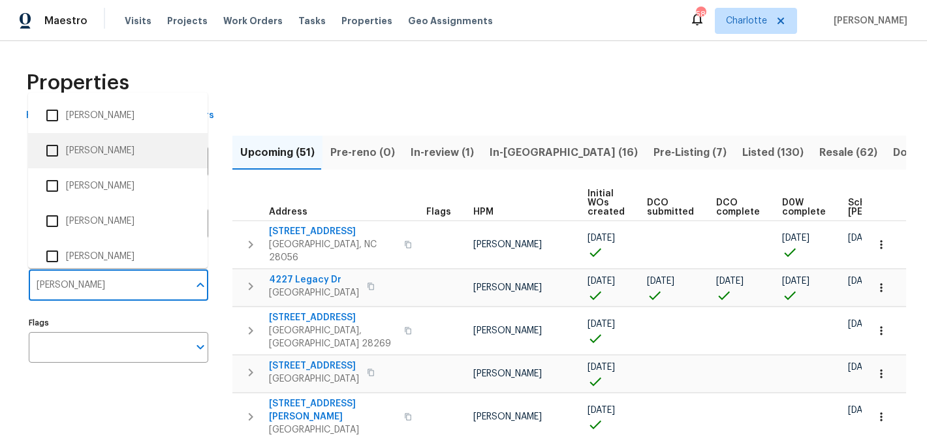
click at [93, 157] on li "[PERSON_NAME]" at bounding box center [118, 150] width 159 height 27
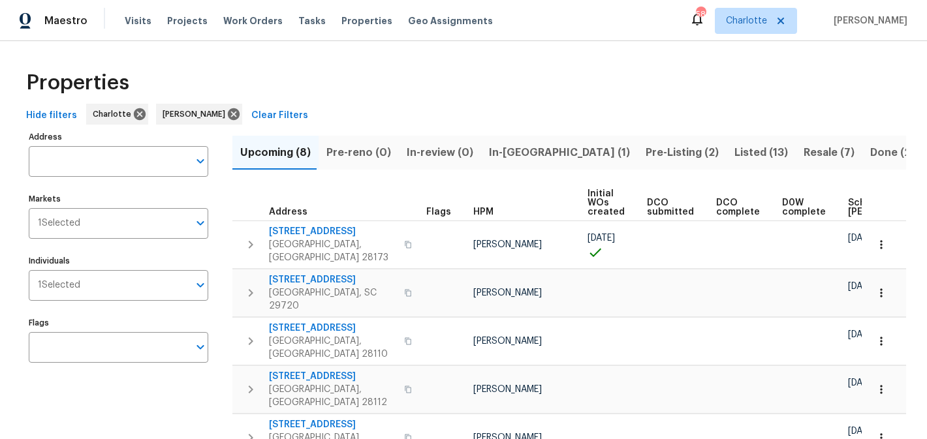
click at [734, 153] on span "Listed (13)" at bounding box center [761, 153] width 54 height 18
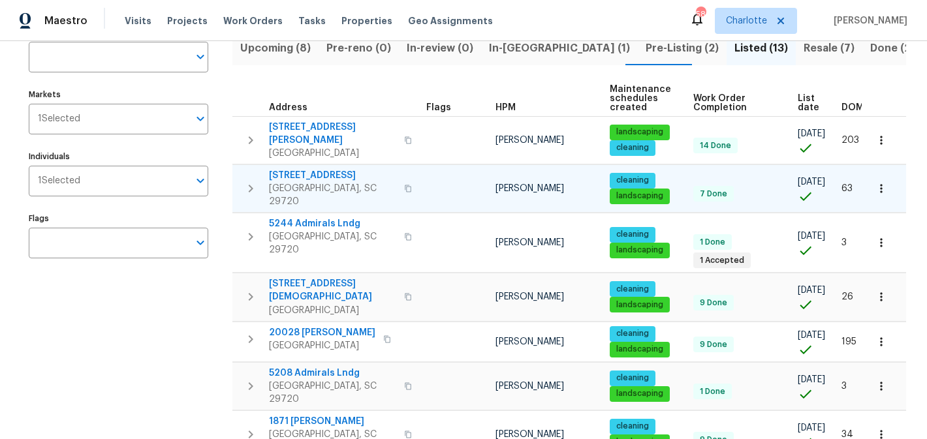
scroll to position [106, 0]
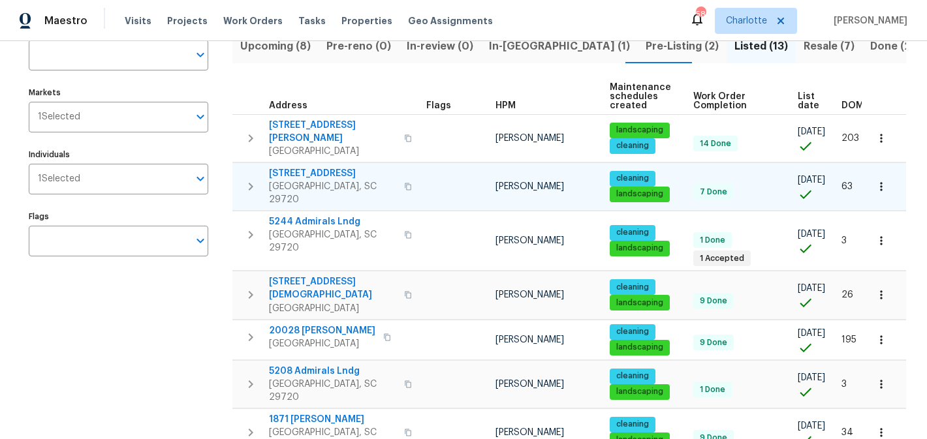
click at [276, 167] on span "5142 Sedgefield Dr" at bounding box center [332, 173] width 127 height 13
click at [325, 275] on span "7308 Pleasant Hill Church Rd" at bounding box center [332, 288] width 127 height 26
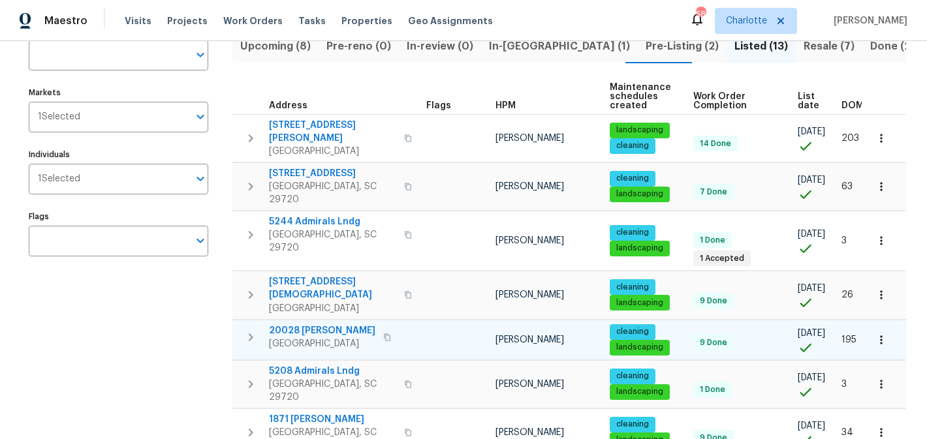
click at [322, 324] on span "20028 Dovekie Ln" at bounding box center [322, 330] width 106 height 13
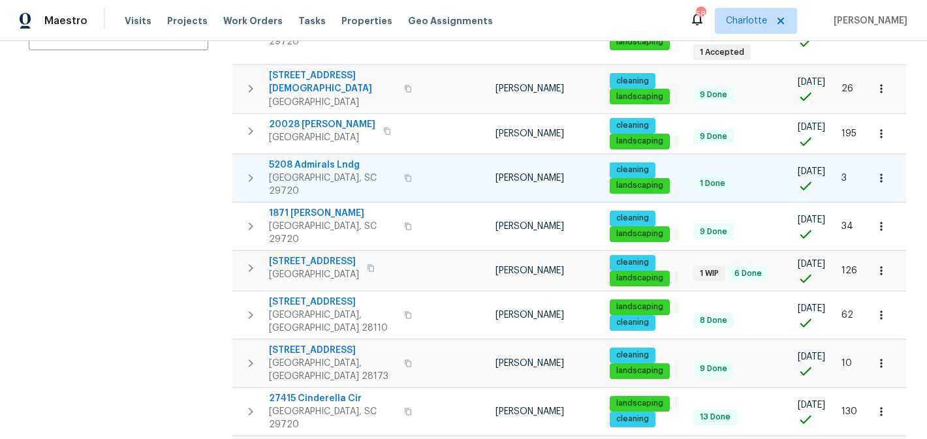
scroll to position [333, 0]
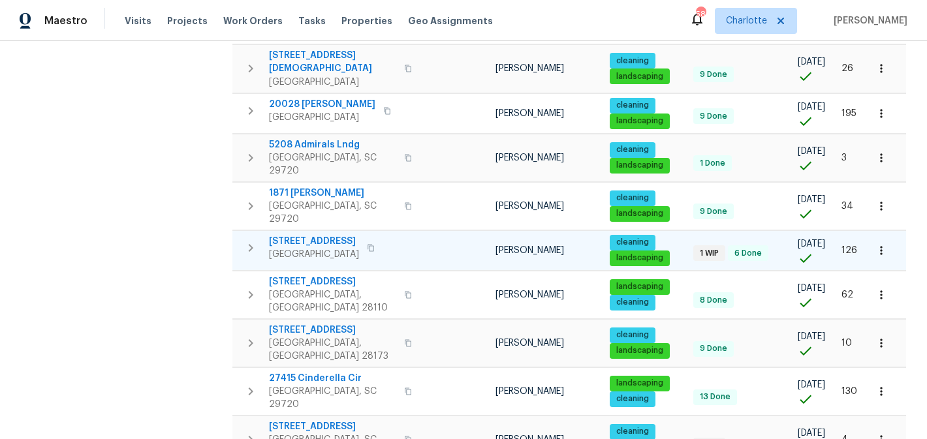
click at [307, 235] on span "3486 Duchess Ave" at bounding box center [314, 241] width 90 height 13
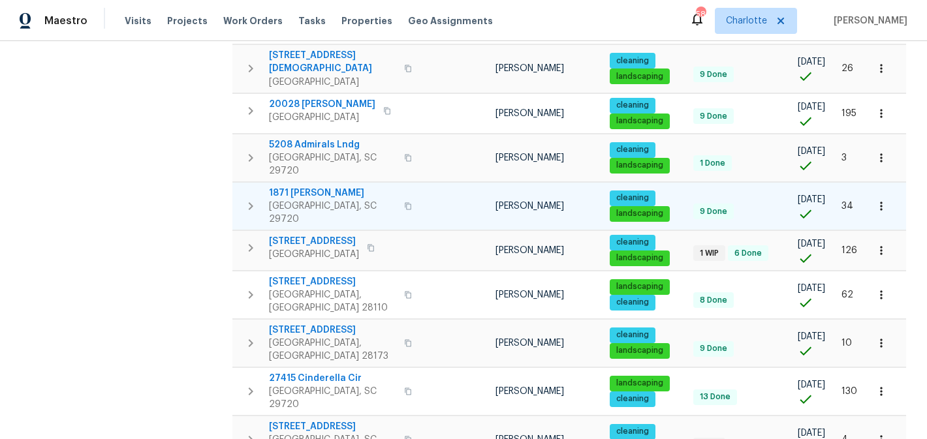
click at [317, 187] on span "1871 Tara Trl" at bounding box center [332, 193] width 127 height 13
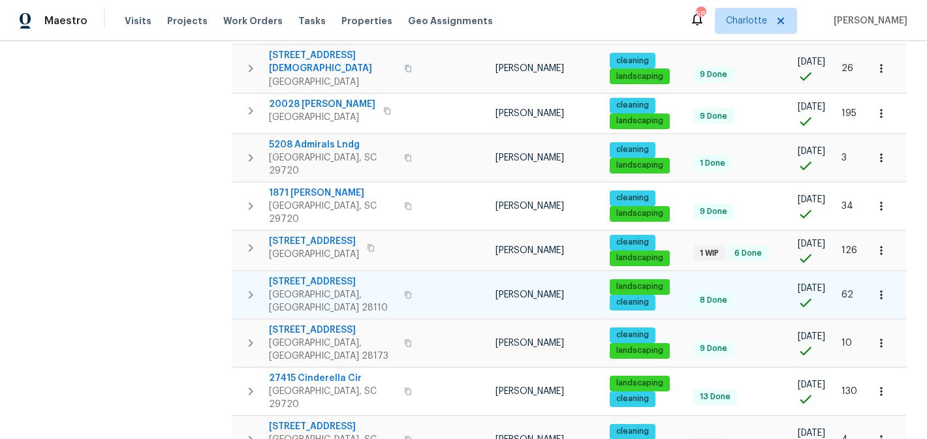
click at [322, 275] on span "2903 Rosemeade Dr" at bounding box center [332, 281] width 127 height 13
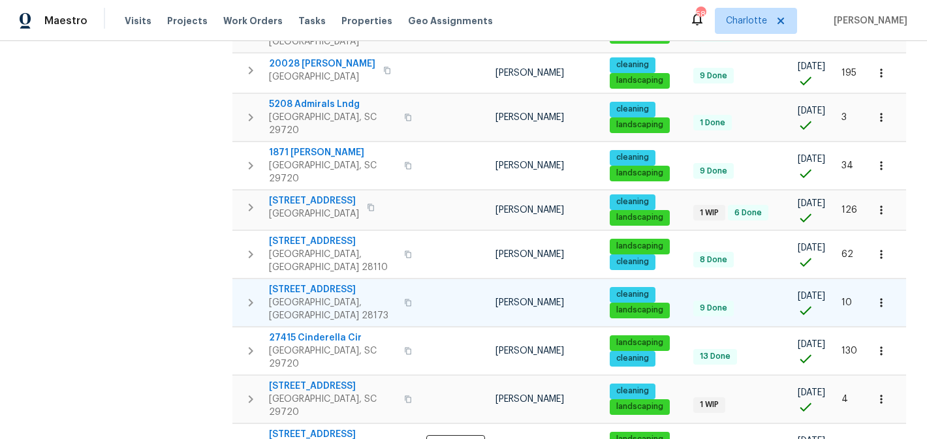
click at [311, 283] on span "431 Ranelagh Dr" at bounding box center [332, 289] width 127 height 13
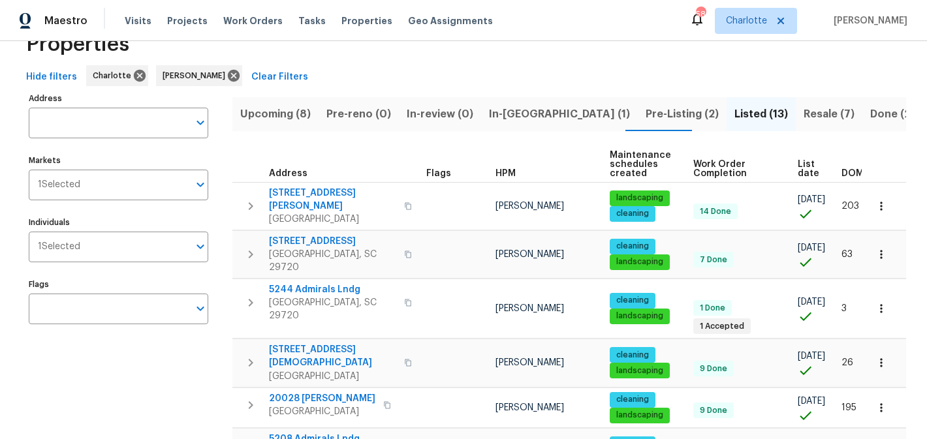
scroll to position [38, 0]
click at [803, 107] on span "Resale (7)" at bounding box center [828, 115] width 51 height 18
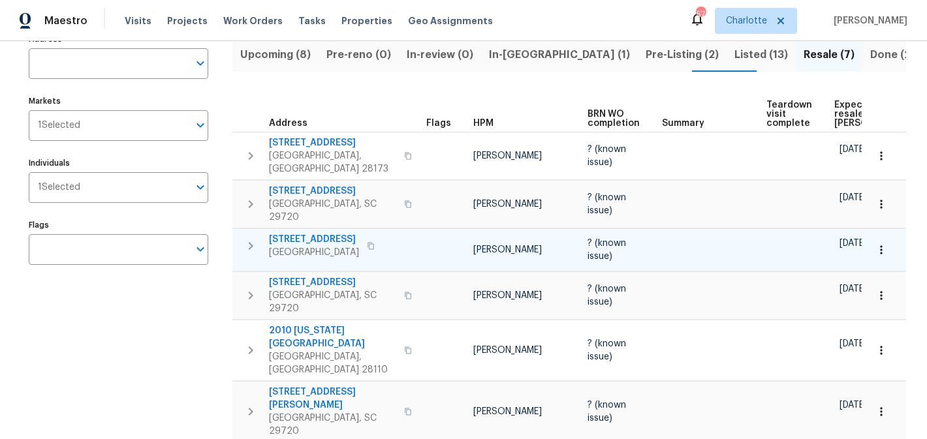
scroll to position [95, 0]
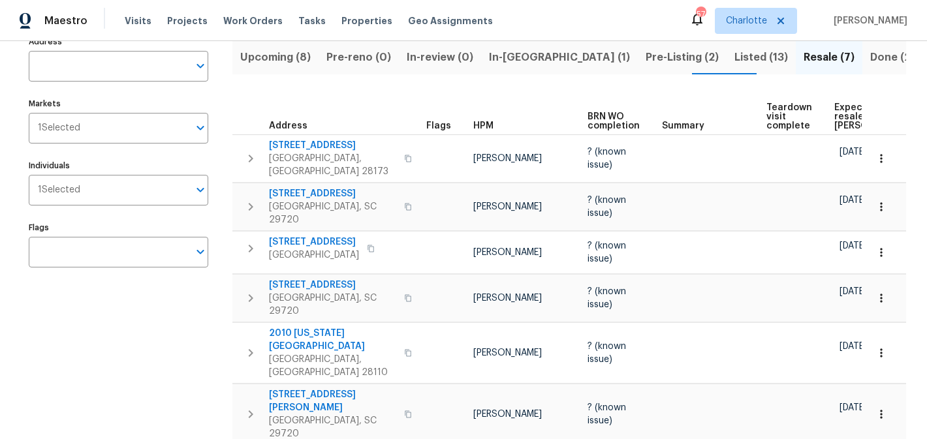
click at [493, 52] on span "In-reno (1)" at bounding box center [559, 57] width 141 height 18
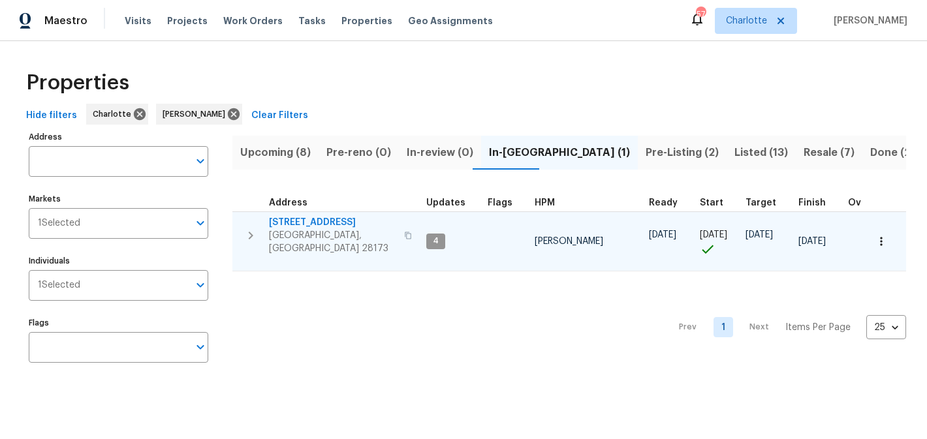
click at [309, 224] on span "[STREET_ADDRESS]" at bounding box center [332, 222] width 127 height 13
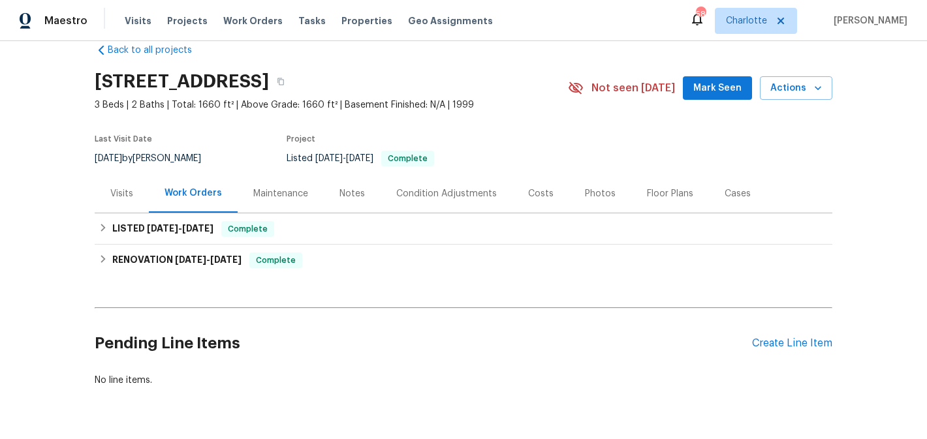
scroll to position [25, 0]
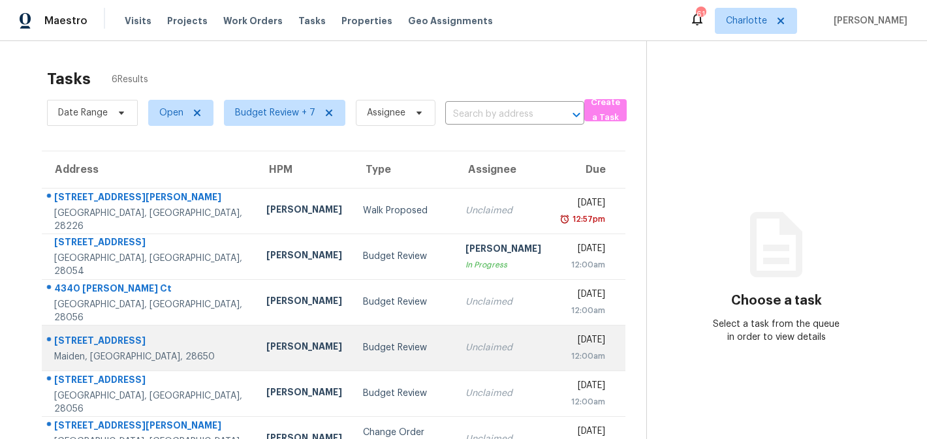
scroll to position [41, 0]
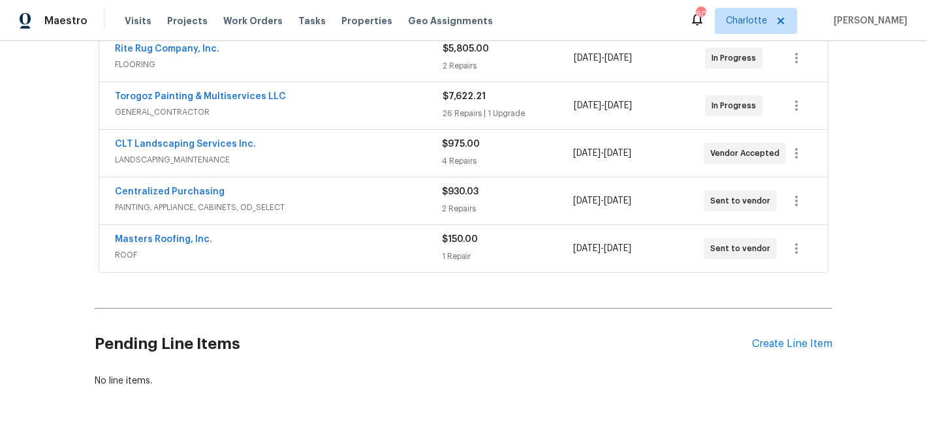
scroll to position [321, 0]
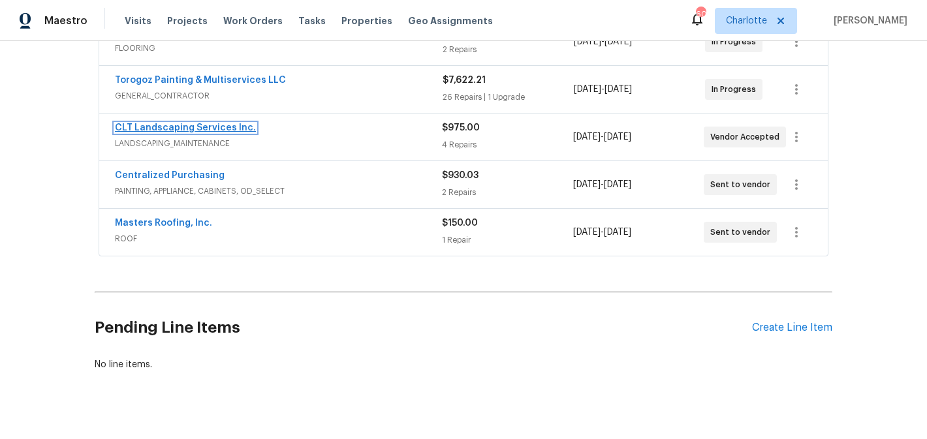
click at [192, 131] on link "CLT Landscaping Services Inc." at bounding box center [185, 127] width 141 height 9
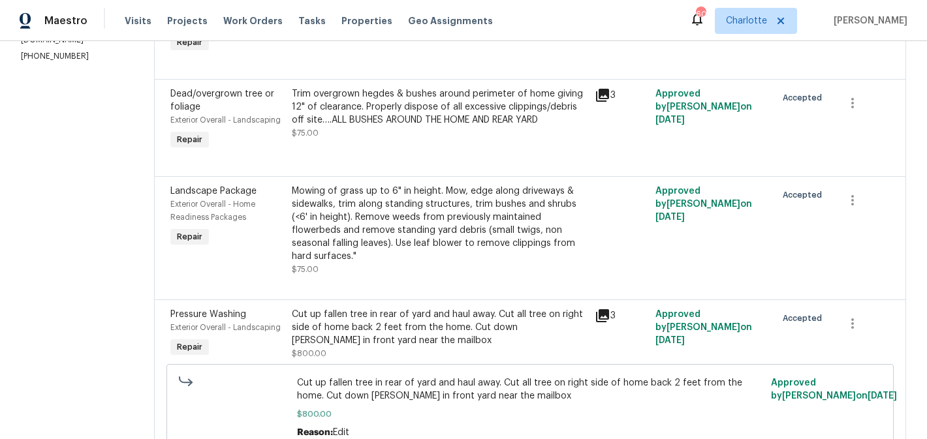
scroll to position [318, 0]
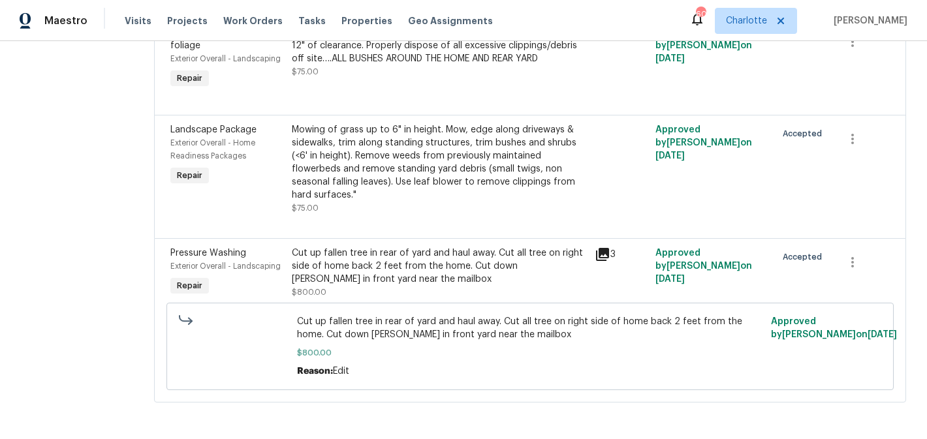
click at [490, 260] on div "Cut up fallen tree in rear of yard and haul away. Cut all tree on right side of…" at bounding box center [439, 266] width 295 height 39
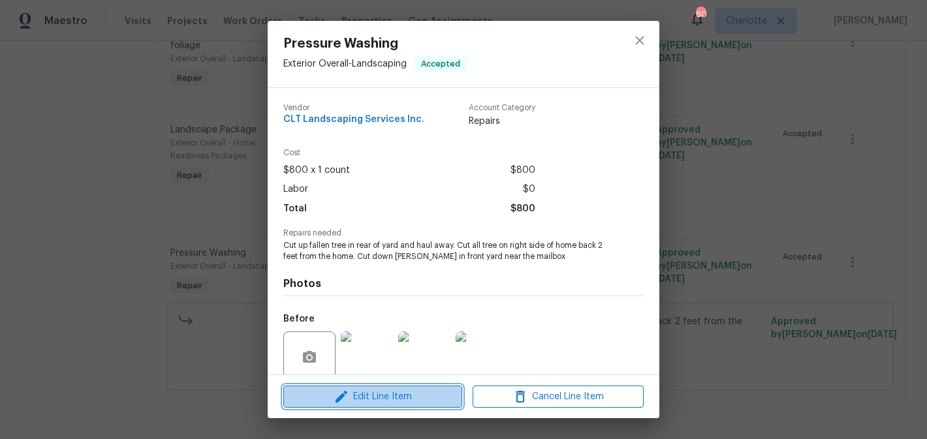
click at [423, 392] on span "Edit Line Item" at bounding box center [372, 397] width 171 height 16
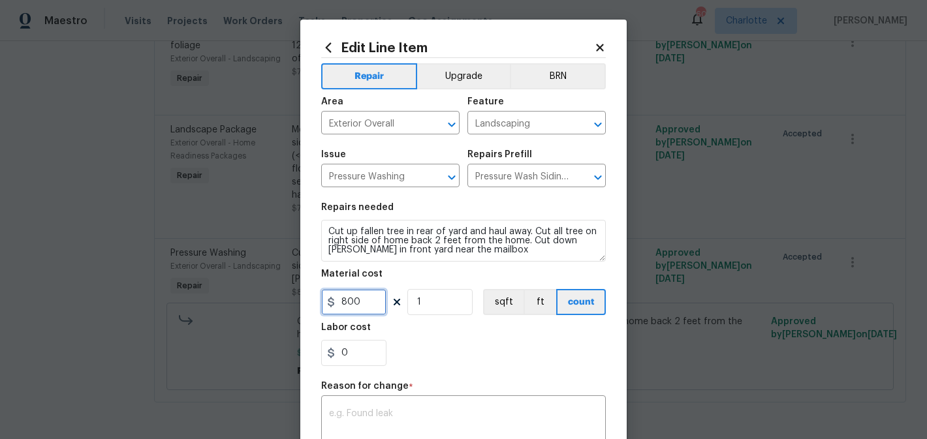
click at [359, 302] on input "800" at bounding box center [353, 302] width 65 height 26
type input "1300"
click at [450, 309] on input "1" at bounding box center [439, 302] width 65 height 26
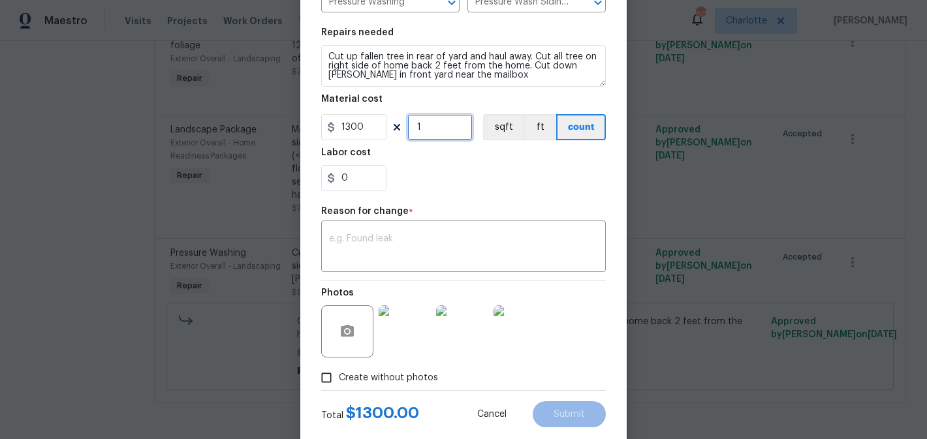
scroll to position [182, 0]
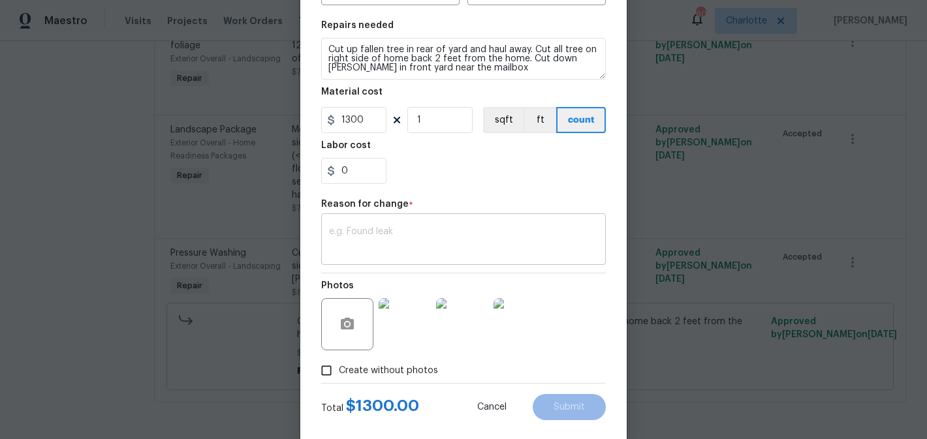
click at [431, 247] on textarea at bounding box center [463, 240] width 269 height 27
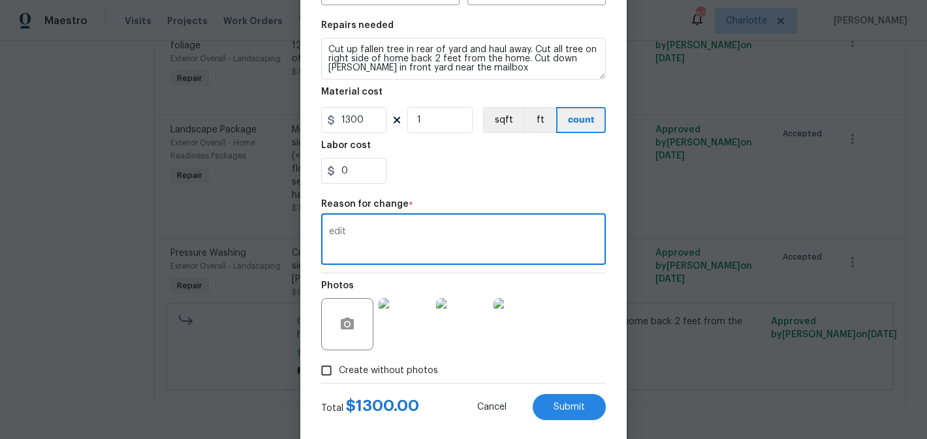
type textarea "edit"
click at [448, 185] on section "Repairs needed Cut up fallen tree in rear of yard and haul away. Cut all tree o…" at bounding box center [463, 102] width 285 height 179
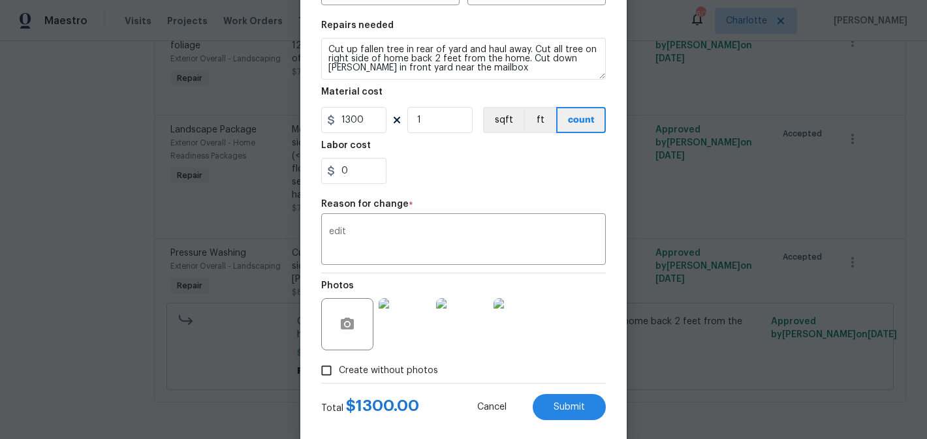
scroll to position [204, 0]
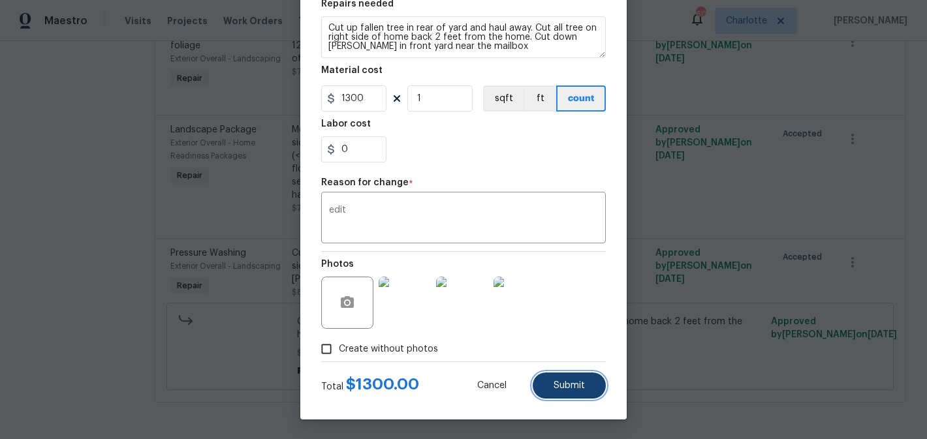
click at [593, 397] on button "Submit" at bounding box center [569, 386] width 73 height 26
type input "800"
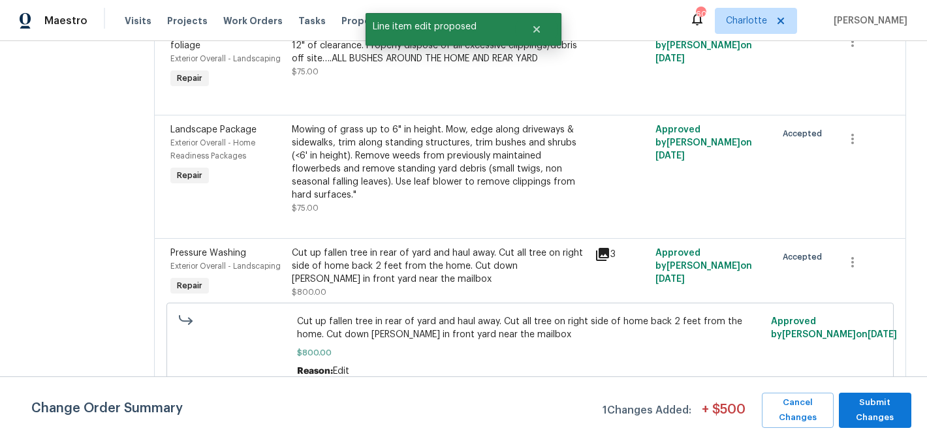
scroll to position [0, 0]
click at [886, 402] on span "Submit Changes" at bounding box center [874, 411] width 59 height 30
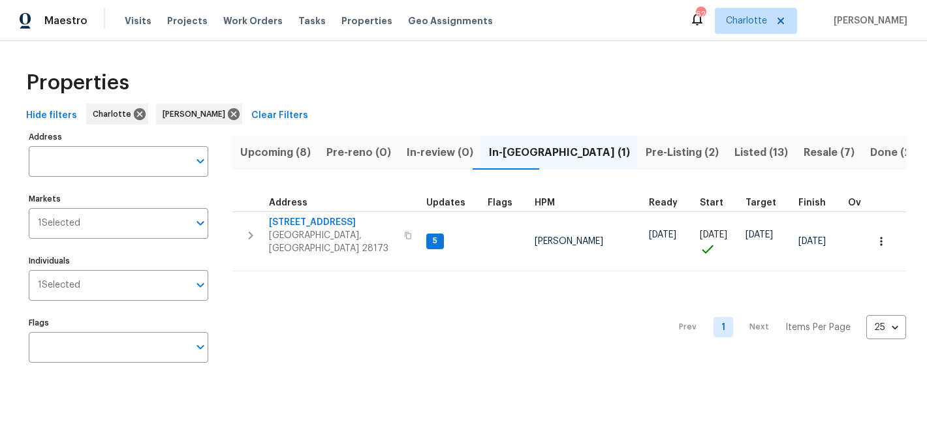
click at [294, 153] on span "Upcoming (8)" at bounding box center [275, 153] width 70 height 18
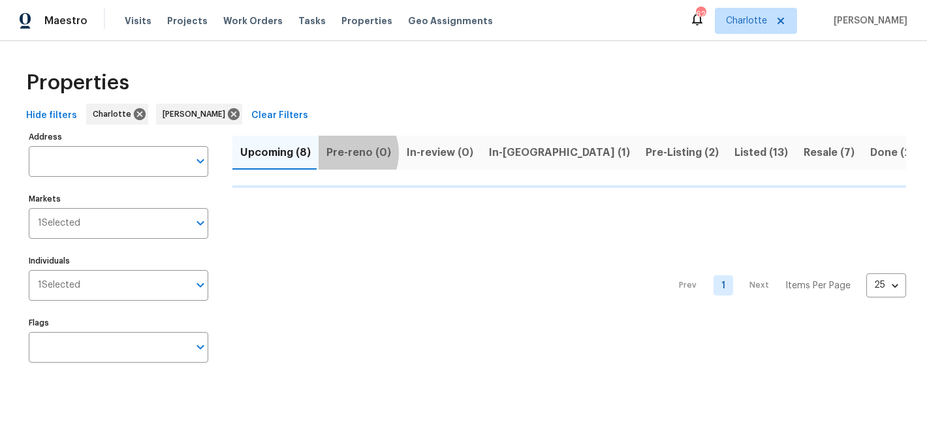
click at [341, 153] on span "Pre-reno (0)" at bounding box center [358, 153] width 65 height 18
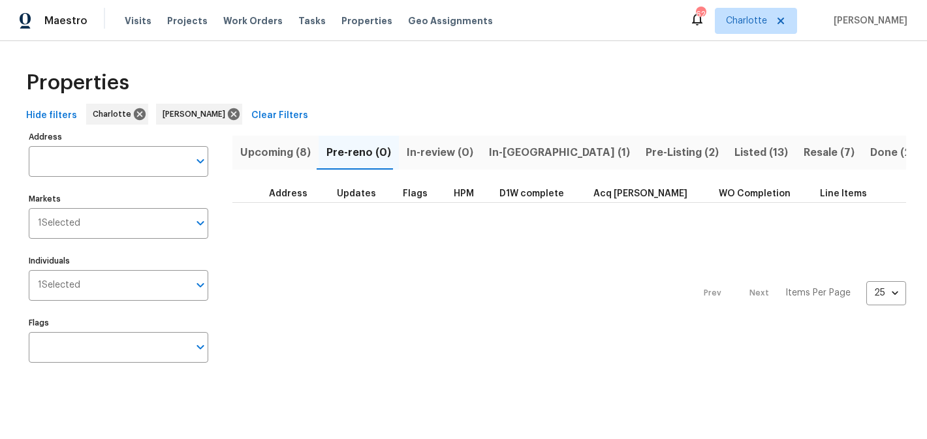
click at [444, 147] on span "In-review (0)" at bounding box center [440, 153] width 67 height 18
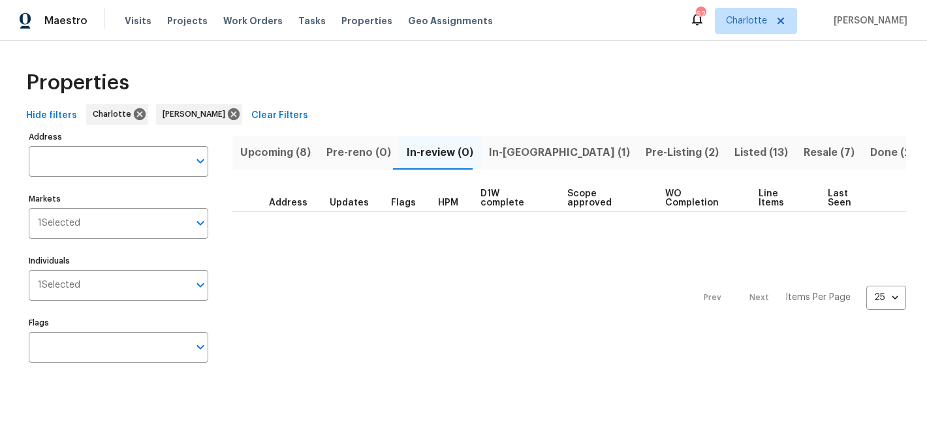
click at [507, 144] on span "In-reno (1)" at bounding box center [559, 153] width 141 height 18
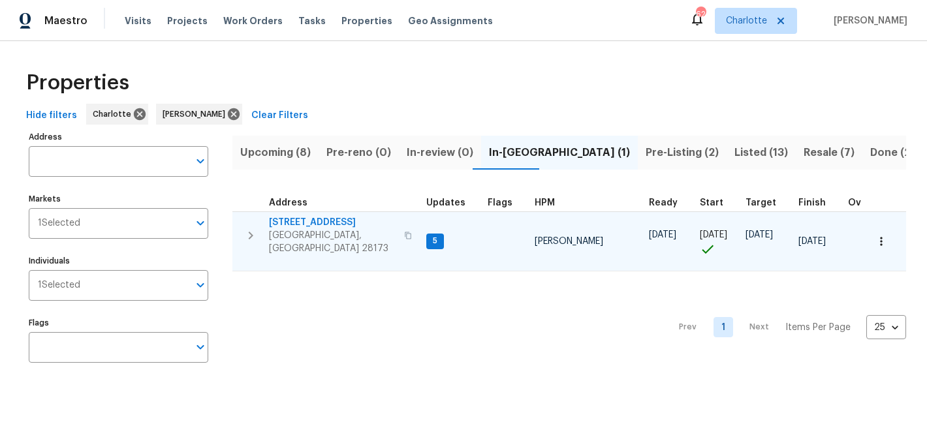
click at [327, 219] on span "[STREET_ADDRESS]" at bounding box center [332, 222] width 127 height 13
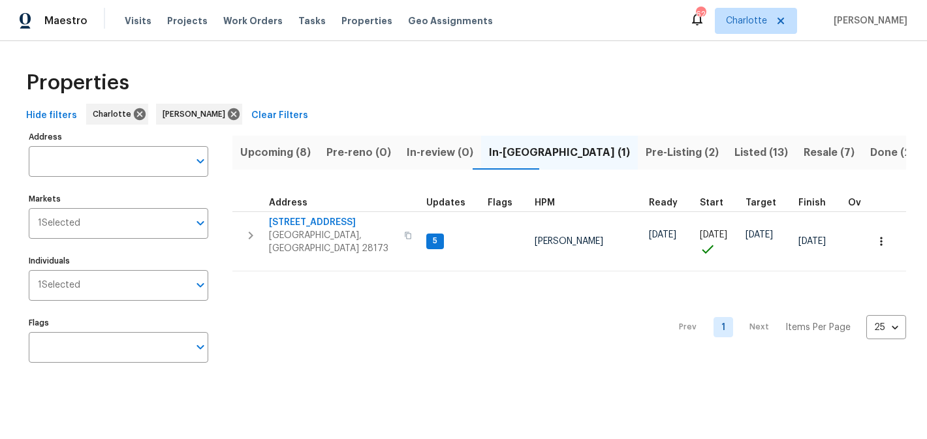
click at [645, 148] on span "Pre-Listing (2)" at bounding box center [681, 153] width 73 height 18
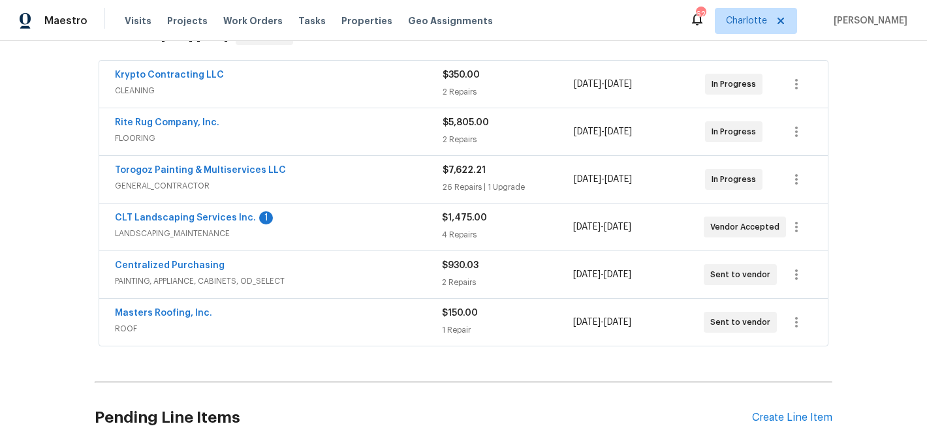
scroll to position [239, 0]
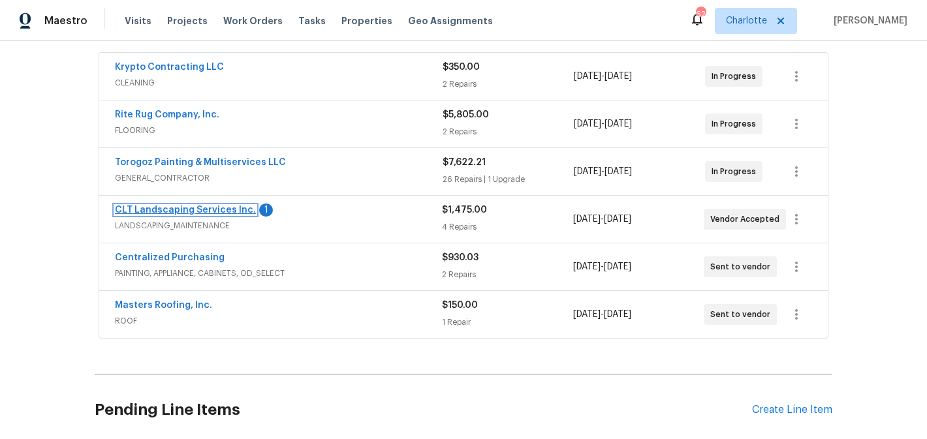
click at [174, 214] on link "CLT Landscaping Services Inc." at bounding box center [185, 210] width 141 height 9
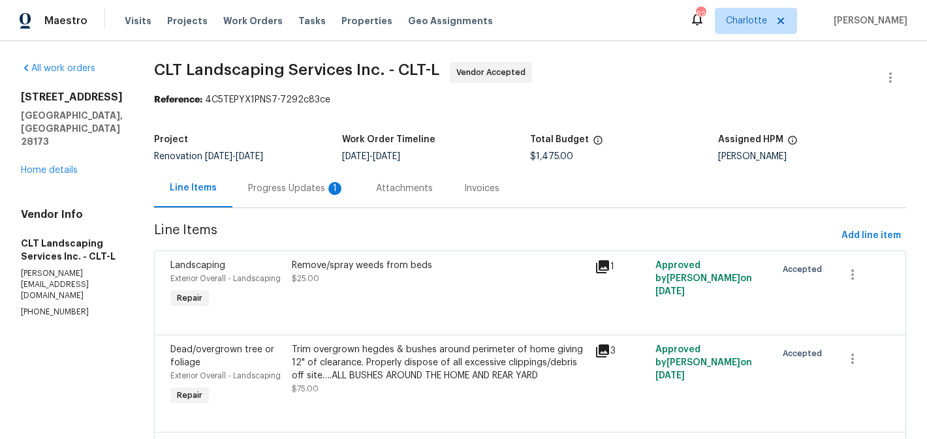
click at [302, 190] on div "Progress Updates 1" at bounding box center [296, 188] width 97 height 13
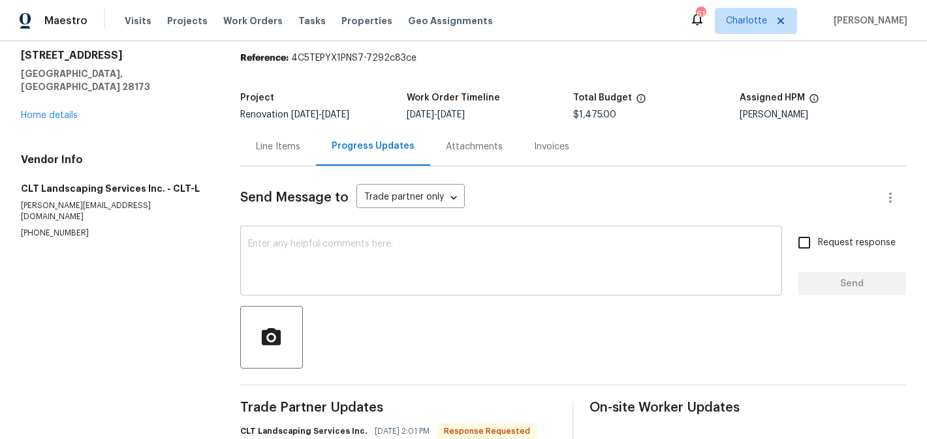
scroll to position [27, 0]
